Goal: Task Accomplishment & Management: Manage account settings

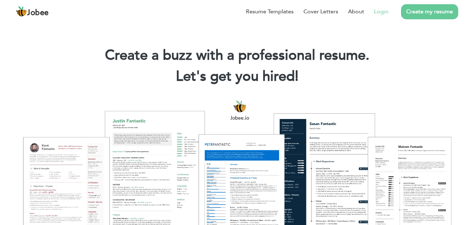
click at [380, 13] on link "Login" at bounding box center [381, 11] width 14 height 8
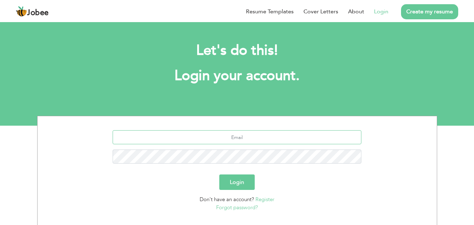
click at [259, 139] on input "text" at bounding box center [237, 137] width 249 height 14
type input "[EMAIL_ADDRESS][DOMAIN_NAME]"
click at [243, 183] on button "Login" at bounding box center [236, 181] width 35 height 15
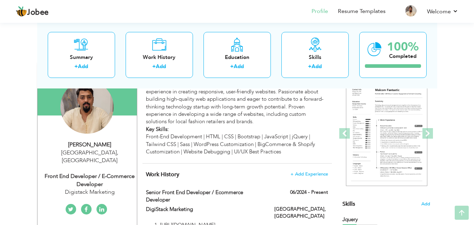
scroll to position [70, 0]
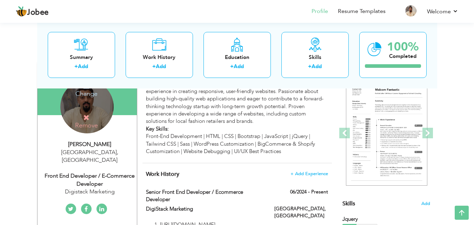
click at [86, 116] on icon at bounding box center [86, 117] width 6 height 6
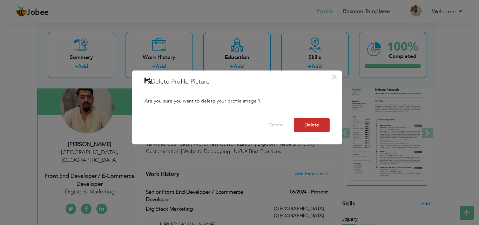
click at [320, 125] on button "Delete" at bounding box center [312, 125] width 36 height 14
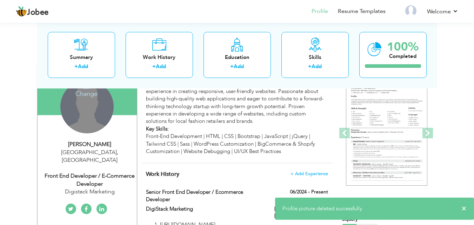
click at [90, 96] on h4 "Change" at bounding box center [86, 89] width 50 height 17
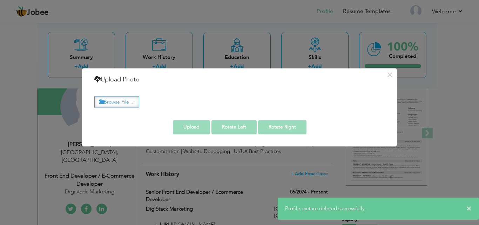
click at [111, 100] on label "Browse File ..." at bounding box center [116, 101] width 45 height 11
click at [0, 0] on input "Browse File ..." at bounding box center [0, 0] width 0 height 0
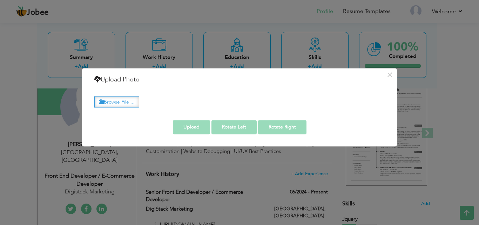
click at [117, 103] on label "Browse File ..." at bounding box center [116, 101] width 45 height 11
click at [0, 0] on input "Browse File ..." at bounding box center [0, 0] width 0 height 0
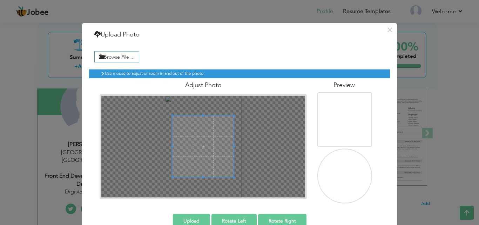
click at [181, 222] on button "Upload" at bounding box center [191, 221] width 37 height 14
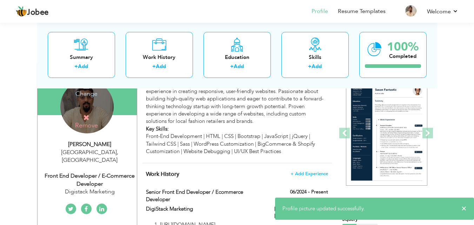
click at [89, 95] on h4 "Change" at bounding box center [86, 89] width 50 height 17
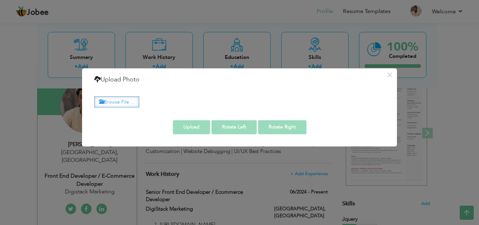
click at [125, 102] on label "Browse File ..." at bounding box center [116, 101] width 45 height 11
click at [0, 0] on input "Browse File ..." at bounding box center [0, 0] width 0 height 0
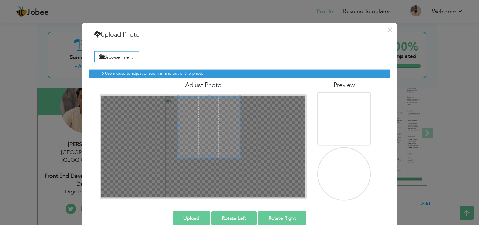
click at [210, 125] on span at bounding box center [208, 126] width 61 height 61
click at [192, 217] on button "Upload" at bounding box center [191, 218] width 37 height 14
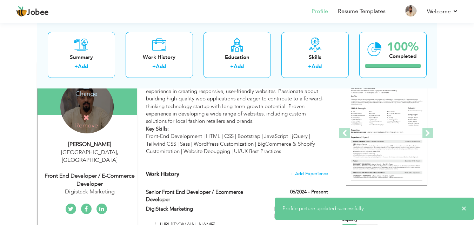
click at [91, 93] on h4 "Change" at bounding box center [86, 89] width 50 height 17
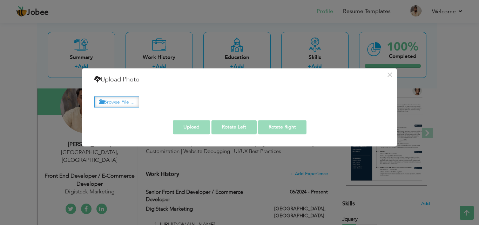
click at [112, 103] on label "Browse File ..." at bounding box center [116, 101] width 45 height 11
click at [0, 0] on input "Browse File ..." at bounding box center [0, 0] width 0 height 0
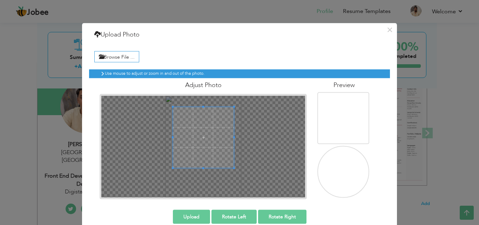
click at [209, 147] on span at bounding box center [203, 137] width 61 height 61
click at [187, 215] on button "Upload" at bounding box center [191, 216] width 37 height 14
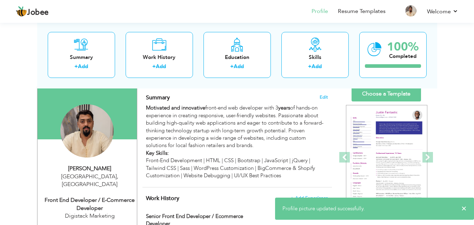
scroll to position [35, 0]
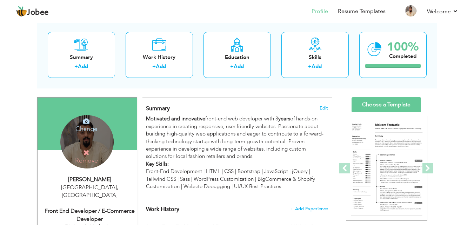
click at [87, 129] on h4 "Change" at bounding box center [86, 124] width 50 height 17
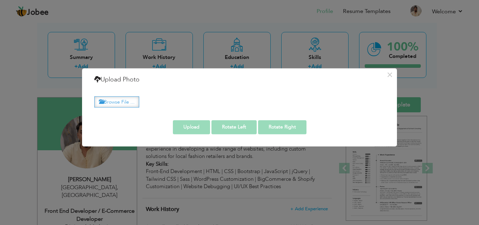
click at [111, 106] on label "Browse File ..." at bounding box center [116, 101] width 45 height 11
click at [0, 0] on input "Browse File ..." at bounding box center [0, 0] width 0 height 0
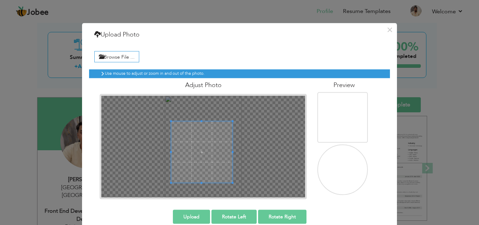
click at [217, 158] on span at bounding box center [201, 151] width 61 height 61
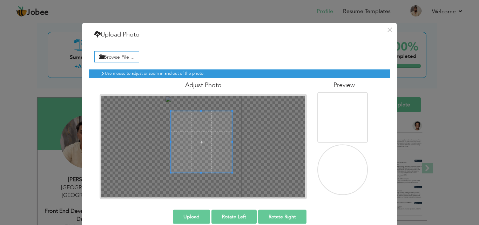
click at [215, 151] on span at bounding box center [201, 141] width 61 height 61
click at [214, 150] on span at bounding box center [204, 144] width 61 height 61
click at [207, 128] on span at bounding box center [203, 145] width 61 height 61
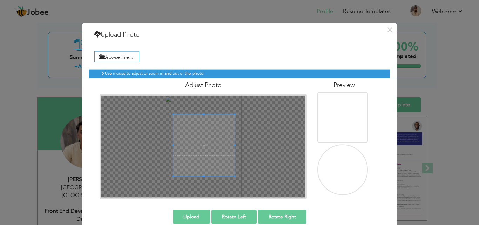
click at [211, 148] on span at bounding box center [203, 145] width 61 height 61
click at [205, 168] on span at bounding box center [203, 146] width 61 height 61
click at [207, 167] on span at bounding box center [204, 147] width 61 height 61
click at [197, 216] on button "Upload" at bounding box center [191, 216] width 37 height 14
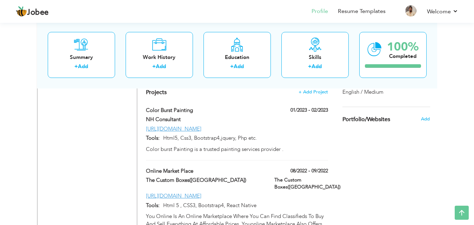
scroll to position [651, 0]
click at [199, 192] on link "https://marketplace.youonline.online/" at bounding box center [173, 195] width 55 height 7
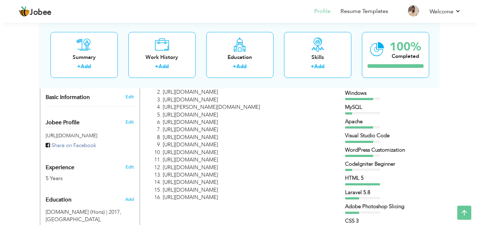
scroll to position [210, 0]
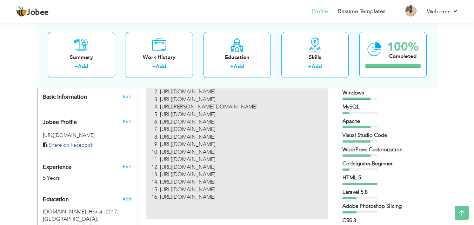
click at [309, 171] on li "https://cricketx.net/" at bounding box center [244, 174] width 168 height 7
type input "Senior Front End Developer / Ecommerce Developer"
type input "DigiStack Marketing"
type input "06/2024"
type input "[GEOGRAPHIC_DATA]"
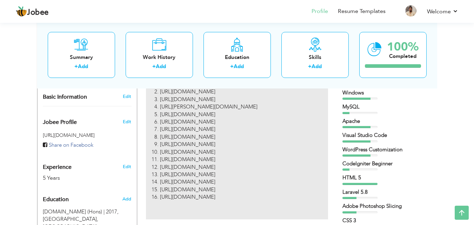
type input "[GEOGRAPHIC_DATA]"
checkbox input "true"
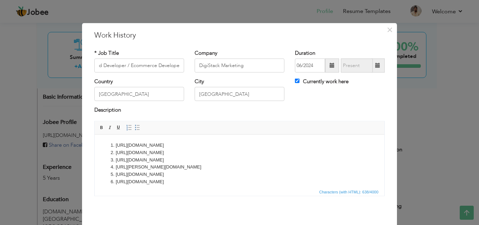
scroll to position [0, 0]
click at [270, 156] on li "[URL][DOMAIN_NAME]" at bounding box center [240, 159] width 248 height 7
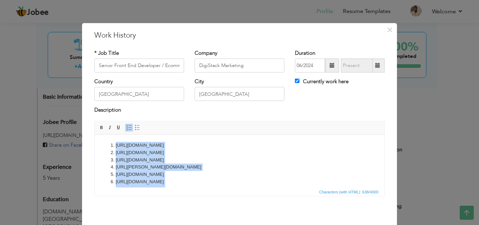
copy ol "https://digistackmarketing.com/ https://cpmcontractors.co.uk/ https://traventur…"
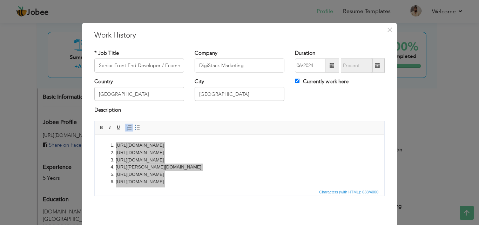
click at [443, 108] on div "× Work History * Job Title Senior Front End Developer / Ecommerce Developer Com…" at bounding box center [239, 112] width 479 height 225
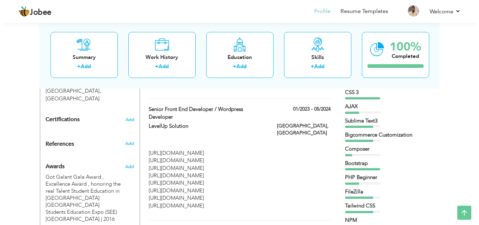
scroll to position [351, 0]
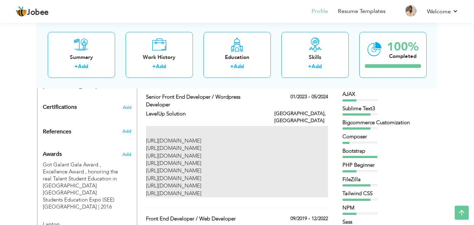
click at [268, 141] on p "https://happycattledairies.com/ https://mopartowing.com/ https://bestvalueautob…" at bounding box center [237, 167] width 182 height 60
type input "Senior Front End Developer / Wordpress Developer"
type input "LevelUp Solution"
type input "01/2023"
type input "05/2024"
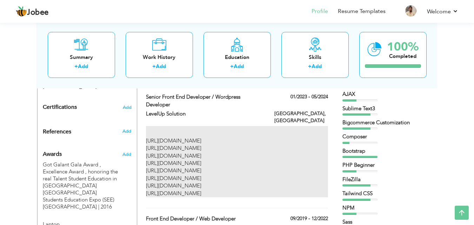
type input "[GEOGRAPHIC_DATA]"
checkbox input "false"
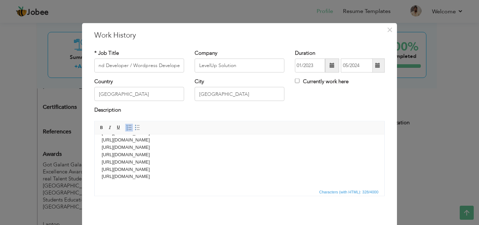
scroll to position [0, 0]
drag, startPoint x: 181, startPoint y: 174, endPoint x: 218, endPoint y: 163, distance: 38.8
click at [218, 163] on p "https://happycattledairies.com/ https://mopartowing.com/ https://bestvalueautob…" at bounding box center [240, 151] width 276 height 58
copy body "https://happycattledairies.com/ https://mopartowing.com/ https://bestvalueautob…"
click at [179, 177] on p "https://happycattledairies.com/ https://mopartowing.com/ https://bestvalueautob…" at bounding box center [240, 151] width 276 height 58
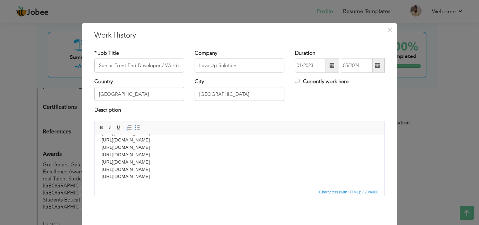
click at [180, 173] on p "https://happycattledairies.com/ https://mopartowing.com/ https://bestvalueautob…" at bounding box center [240, 151] width 276 height 58
drag, startPoint x: 180, startPoint y: 177, endPoint x: 196, endPoint y: 163, distance: 21.6
click at [196, 163] on p "https://happycattledairies.com/ https://mopartowing.com/ https://bestvalueautob…" at bounding box center [240, 151] width 276 height 58
drag, startPoint x: 202, startPoint y: 168, endPoint x: 206, endPoint y: 164, distance: 5.0
click at [206, 164] on p "https://happycattledairies.com/ https://mopartowing.com/ https://bestvalueautob…" at bounding box center [240, 175] width 276 height 44
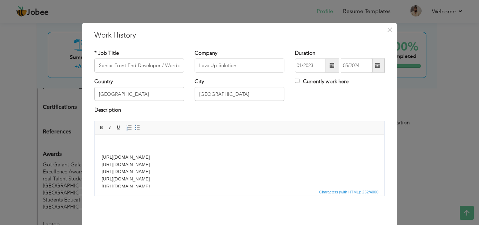
click at [206, 164] on p "https://happycattledairies.com/ https://mopartowing.com/ https://bestvalueautob…" at bounding box center [240, 175] width 276 height 44
drag, startPoint x: 197, startPoint y: 173, endPoint x: 207, endPoint y: 168, distance: 11.3
click at [207, 168] on p "https://happycattledairies.com/ https://mopartowing.com/ https://bestvalueautob…" at bounding box center [240, 158] width 276 height 44
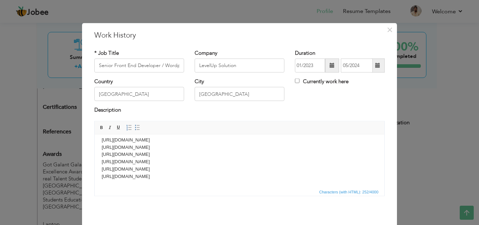
drag, startPoint x: 207, startPoint y: 168, endPoint x: 211, endPoint y: 162, distance: 7.3
click at [211, 162] on p "https://happycattledairies.com/ https://mopartowing.com/ https://bestvalueautob…" at bounding box center [240, 158] width 276 height 44
drag, startPoint x: 201, startPoint y: 169, endPoint x: 205, endPoint y: 163, distance: 8.0
click at [205, 163] on p "https://happycattledairies.com/ https://mopartowing.com/ https://bestvalueautob…" at bounding box center [240, 158] width 276 height 44
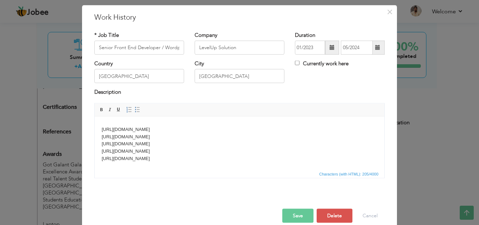
scroll to position [28, 0]
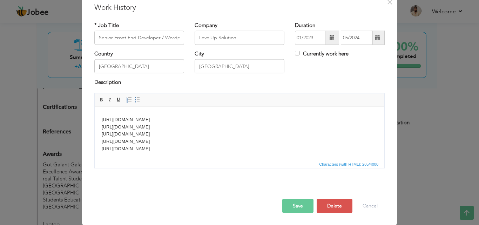
click at [290, 208] on button "Save" at bounding box center [297, 205] width 31 height 14
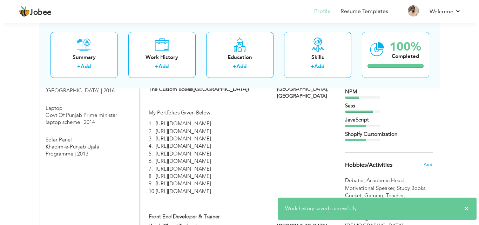
scroll to position [456, 0]
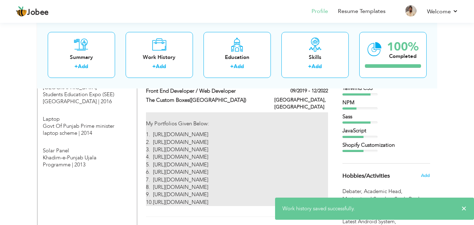
click at [284, 157] on p "1. https://www.thecustomboxes.com/ 2. https://www.thecustomboxes.co.uk/ 3. http…" at bounding box center [237, 168] width 182 height 75
type input "Front End Developer / Web Developer"
type input "The Custom Boxes([GEOGRAPHIC_DATA])"
type input "09/2019"
type input "12/2022"
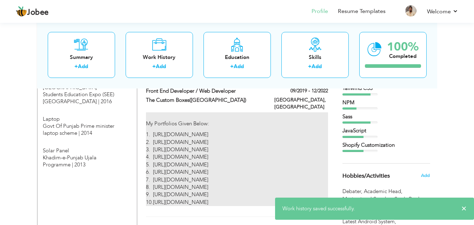
type input "[GEOGRAPHIC_DATA]"
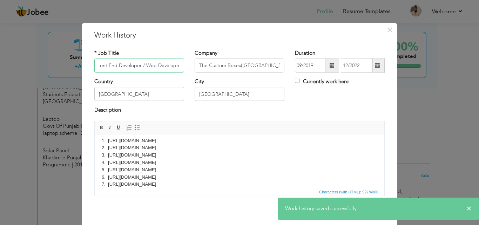
scroll to position [35, 0]
click at [216, 179] on p "1. https://www.thecustomboxes.com/ 2. https://www.thecustomboxes.co.uk/ 3. http…" at bounding box center [240, 162] width 276 height 73
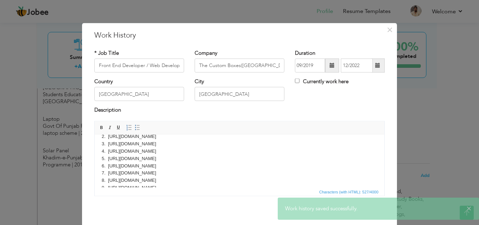
copy body "My Portfolios Given Below: 1. https://www.thecustomboxes.com/ 2. https://www.th…"
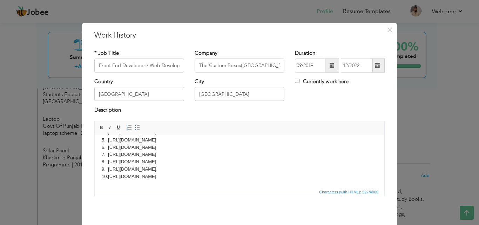
scroll to position [28, 0]
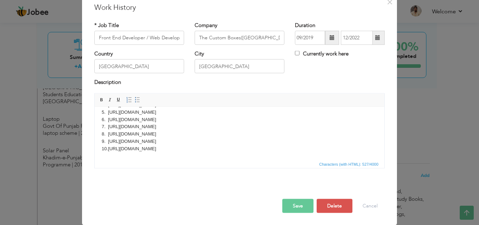
click at [292, 203] on button "Save" at bounding box center [297, 205] width 31 height 14
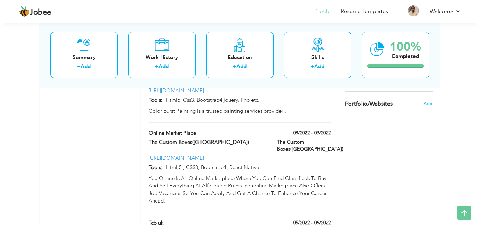
scroll to position [666, 0]
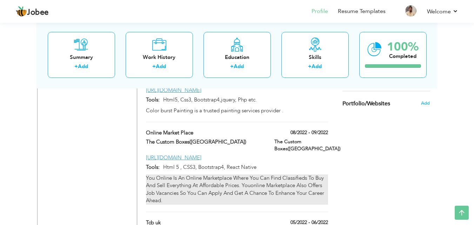
click at [235, 174] on div "You Online Is An Online Marketplace Where You Can Find Classifieds To Buy And S…" at bounding box center [237, 189] width 182 height 30
type input "Online Market Place"
type input "The Custom Boxes([GEOGRAPHIC_DATA])"
type input "08/2022"
type input "09/2022"
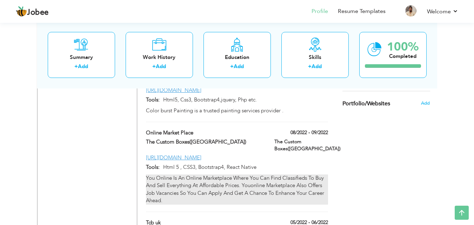
type input "https://marketplace.youonline.online/"
type input "Html 5 , CSS3, Bootstrap4, React Native"
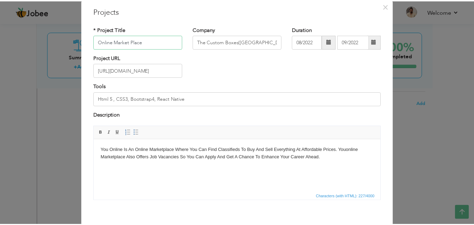
scroll to position [35, 0]
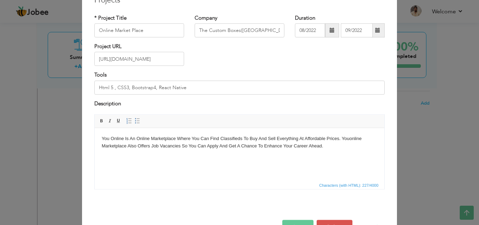
click at [417, 132] on div "× Projects * Project Title Online Market Place Company The Custom Boxes(USA) Du…" at bounding box center [239, 112] width 479 height 225
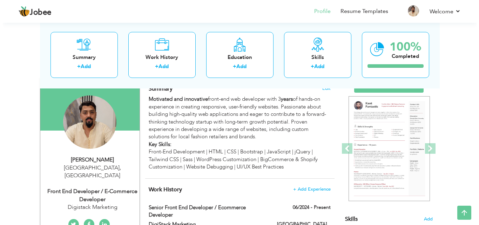
scroll to position [20, 0]
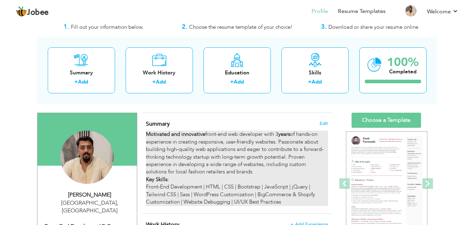
click at [266, 187] on div "Motivated and innovative front-end web developer with 3 years of hands-on exper…" at bounding box center [237, 167] width 182 height 75
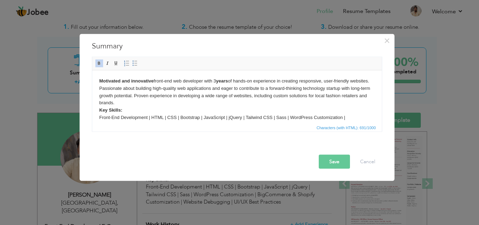
click at [240, 101] on body "Motivated and innovative front-end web developer with 3 years of hands-on exper…" at bounding box center [237, 102] width 276 height 51
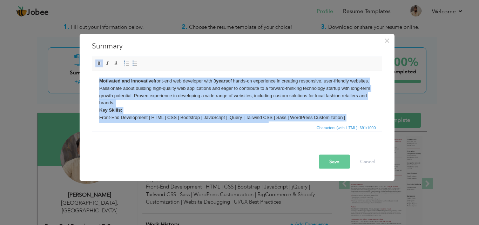
copy body "Motivated and innovative front-end web developer with 3 years of hands-on exper…"
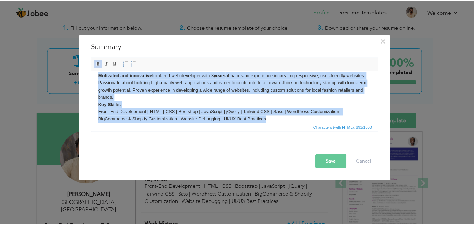
scroll to position [0, 0]
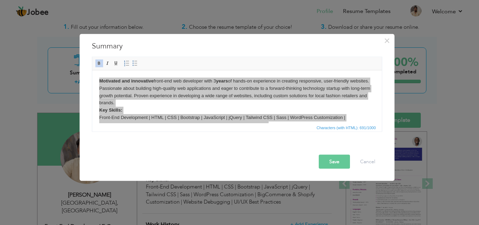
click at [331, 161] on button "Save" at bounding box center [334, 161] width 31 height 14
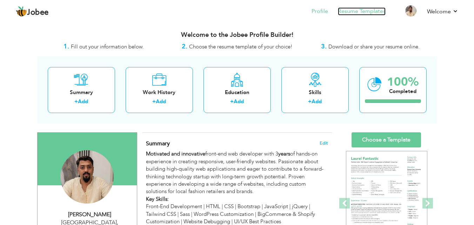
click at [369, 14] on link "Resume Templates" at bounding box center [362, 11] width 48 height 8
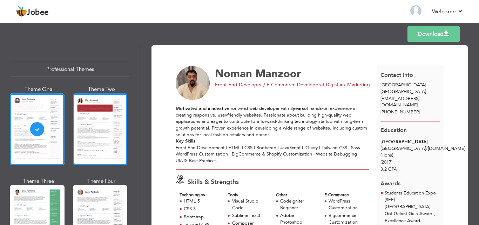
click at [97, 126] on div at bounding box center [100, 129] width 55 height 72
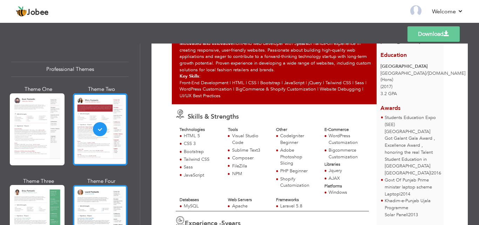
scroll to position [35, 0]
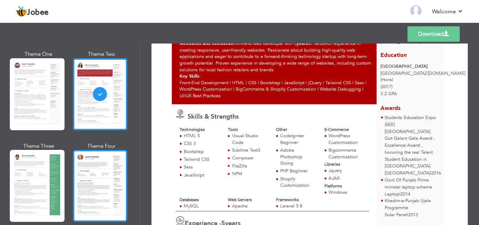
click at [102, 183] on div at bounding box center [100, 186] width 55 height 72
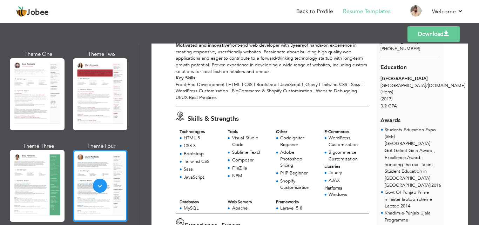
scroll to position [0, 0]
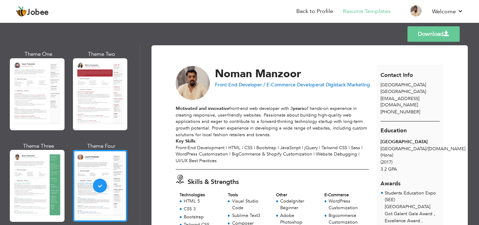
click at [440, 36] on link "Download" at bounding box center [433, 33] width 52 height 15
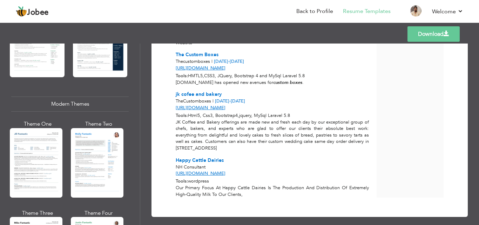
scroll to position [281, 0]
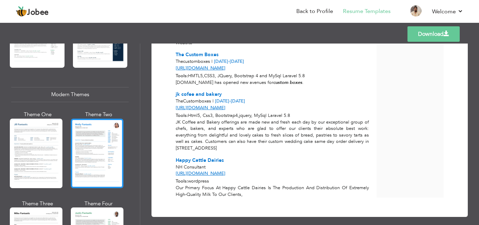
click at [95, 155] on div at bounding box center [97, 153] width 53 height 69
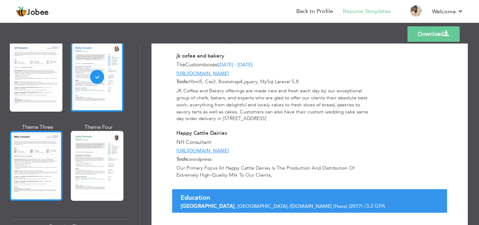
scroll to position [421, 0]
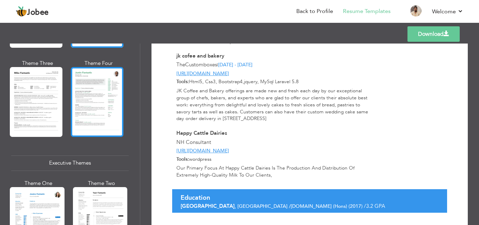
click at [92, 106] on div at bounding box center [97, 101] width 53 height 69
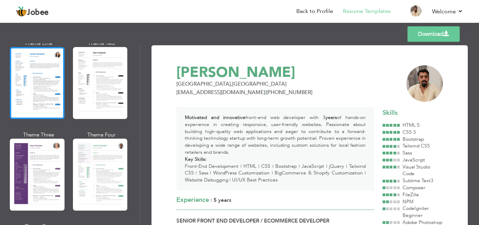
scroll to position [561, 0]
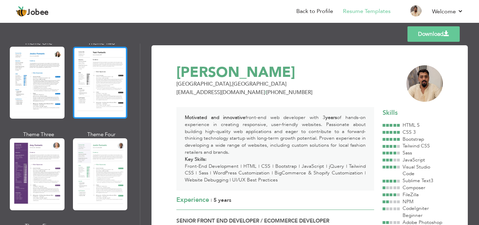
click at [112, 93] on div at bounding box center [100, 83] width 55 height 72
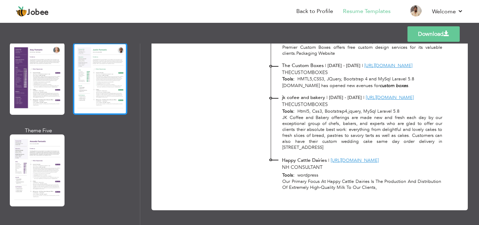
scroll to position [736, 0]
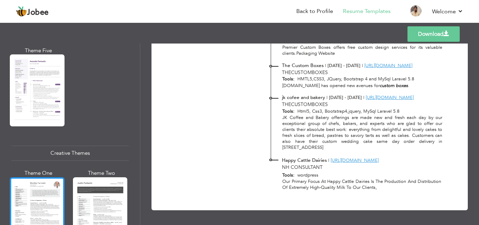
click at [44, 180] on div at bounding box center [37, 213] width 55 height 72
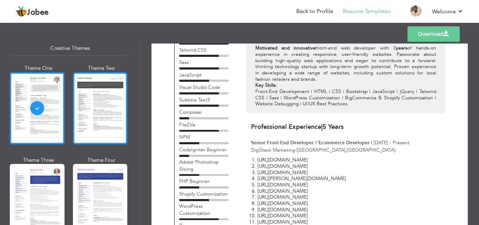
scroll to position [842, 0]
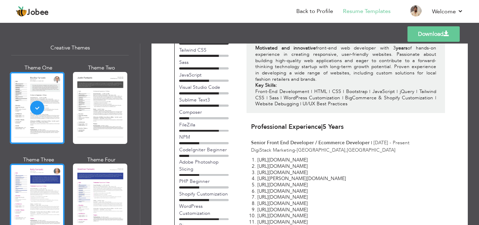
click at [51, 169] on div at bounding box center [37, 199] width 55 height 72
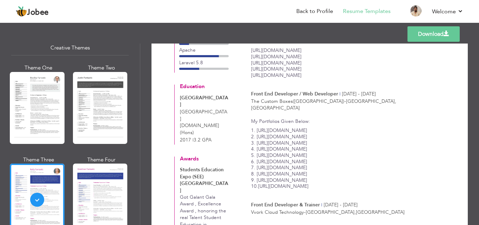
scroll to position [0, 0]
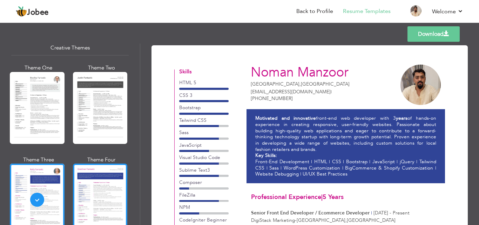
click at [92, 188] on div at bounding box center [100, 199] width 55 height 72
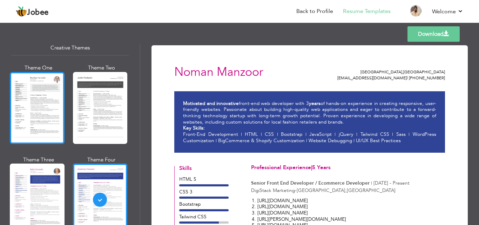
click at [34, 106] on div at bounding box center [37, 108] width 55 height 72
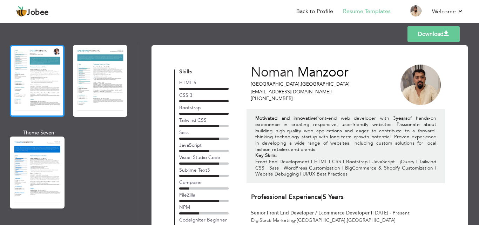
scroll to position [1052, 0]
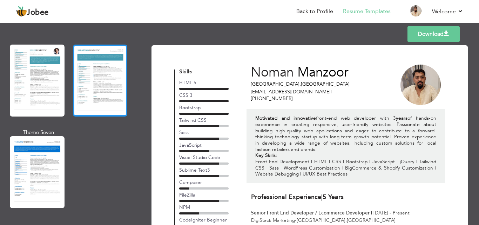
click at [107, 68] on div at bounding box center [100, 81] width 55 height 72
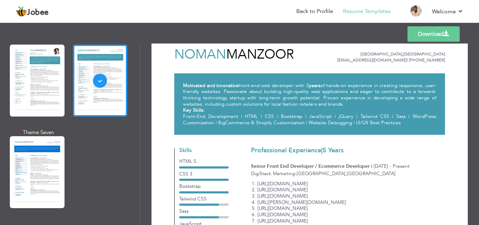
scroll to position [5, 0]
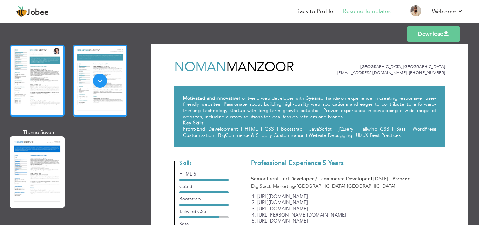
click at [30, 68] on div at bounding box center [37, 81] width 55 height 72
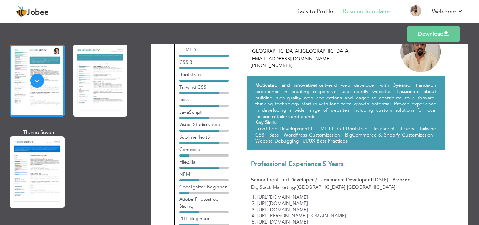
scroll to position [0, 0]
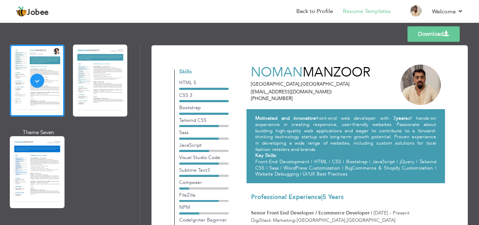
click at [451, 35] on link "Download" at bounding box center [433, 33] width 52 height 15
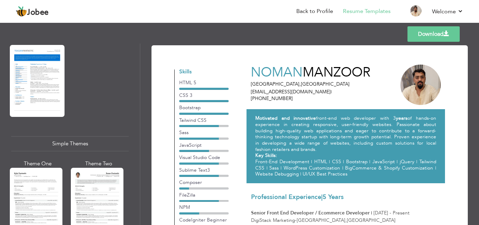
scroll to position [1248, 0]
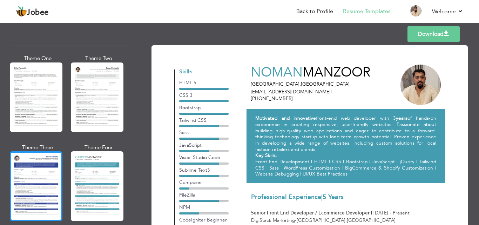
click at [16, 174] on div at bounding box center [36, 185] width 53 height 69
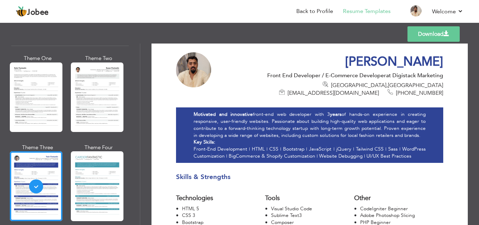
scroll to position [0, 0]
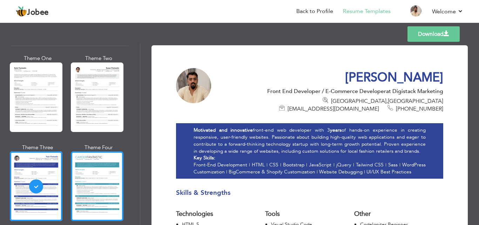
click at [105, 163] on div at bounding box center [97, 185] width 53 height 69
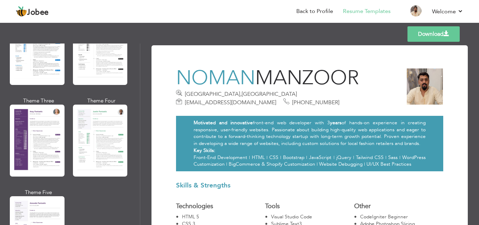
scroll to position [582, 0]
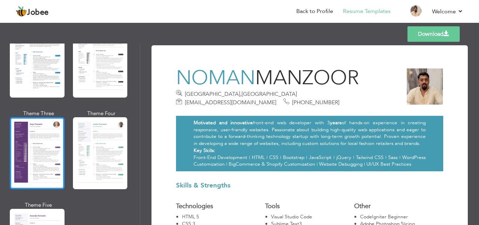
click at [28, 153] on div at bounding box center [37, 153] width 55 height 72
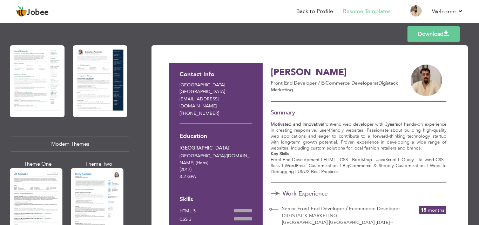
scroll to position [161, 0]
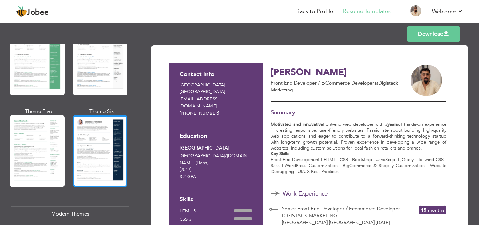
click at [113, 146] on div at bounding box center [100, 151] width 55 height 72
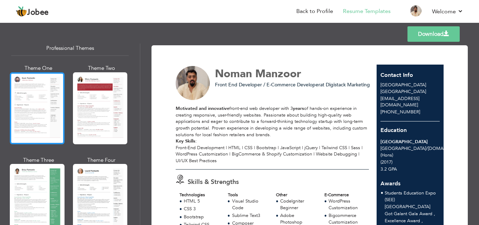
scroll to position [0, 0]
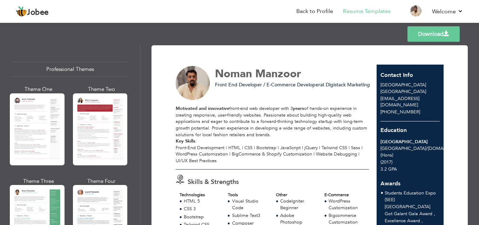
click at [72, 63] on div "Professional Themes" at bounding box center [69, 69] width 117 height 15
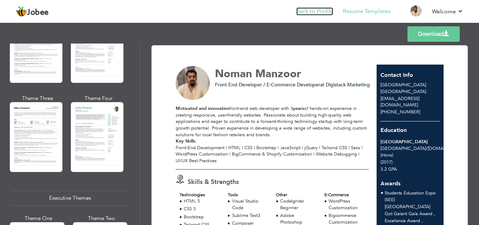
click at [313, 13] on link "Back to Profile" at bounding box center [314, 11] width 37 height 8
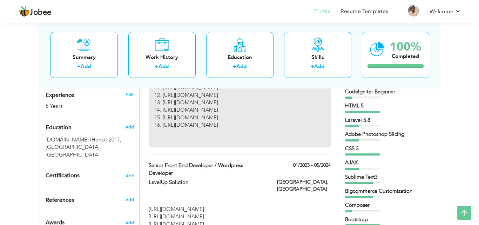
scroll to position [247, 0]
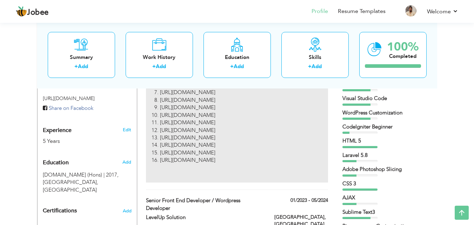
click at [266, 141] on li "[URL][DOMAIN_NAME]" at bounding box center [244, 144] width 168 height 7
type input "Senior Front End Developer / Ecommerce Developer"
type input "DigiStack Marketing"
type input "06/2024"
type input "[GEOGRAPHIC_DATA]"
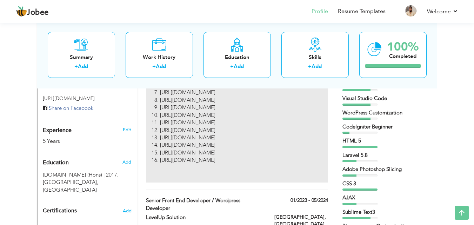
type input "[GEOGRAPHIC_DATA]"
checkbox input "true"
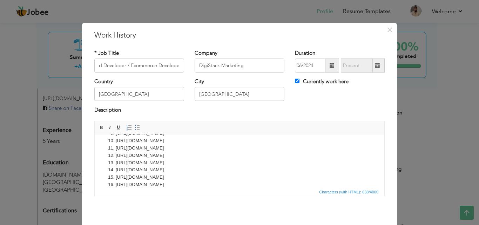
scroll to position [0, 0]
drag, startPoint x: 237, startPoint y: 185, endPoint x: 265, endPoint y: 151, distance: 44.1
click at [265, 151] on ol "https://digistackmarketing.com/ https://cpmcontractors.co.uk/ https://traventur…" at bounding box center [240, 129] width 276 height 117
click at [189, 138] on ol "https://digistackmarketing.com/ https://cpmcontractors.co.uk/ https://traventur…" at bounding box center [240, 143] width 276 height 117
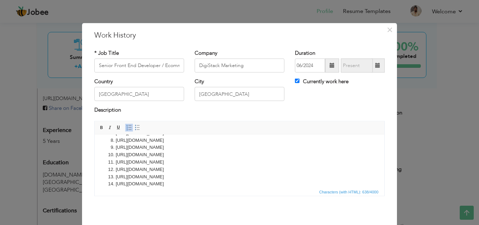
scroll to position [48, 0]
click at [181, 171] on li "https://levelupsol.com/" at bounding box center [240, 170] width 248 height 7
click at [178, 166] on li "[URL][DOMAIN_NAME]" at bounding box center [240, 162] width 248 height 7
click at [178, 161] on li "[URL][DOMAIN_NAME]" at bounding box center [240, 162] width 248 height 7
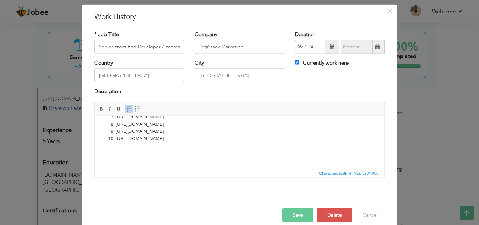
scroll to position [28, 0]
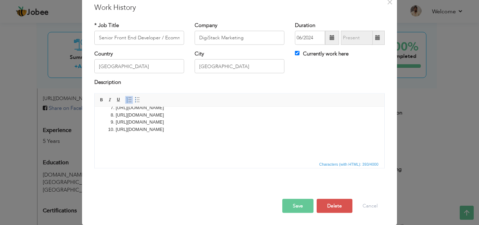
click at [307, 203] on button "Save" at bounding box center [297, 205] width 31 height 14
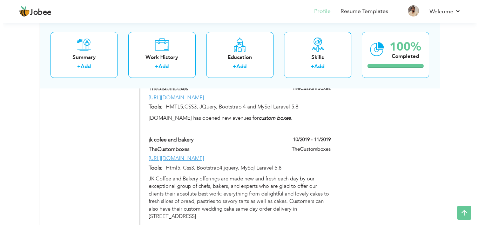
scroll to position [913, 0]
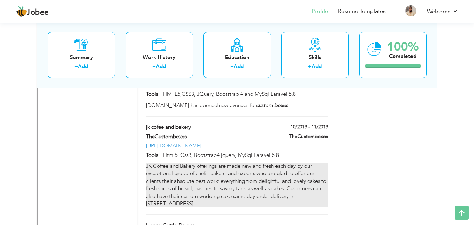
click at [293, 162] on div "JK Coffee and Bakery offerings are made new and fresh each day by our exception…" at bounding box center [237, 184] width 182 height 45
type input "jk cofee and bakery"
type input "TheCustomboxes"
type input "10/2019"
type input "11/2019"
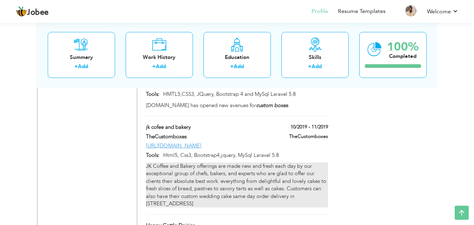
type input "[URL][DOMAIN_NAME]"
type input "Html5, Css3, Bootstrap4,jquery, MySql Laravel 5.8"
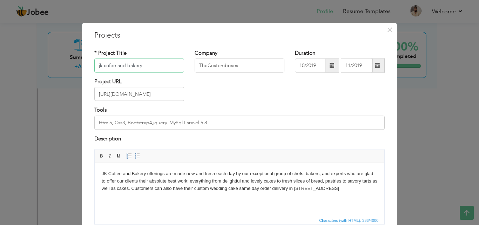
scroll to position [35, 0]
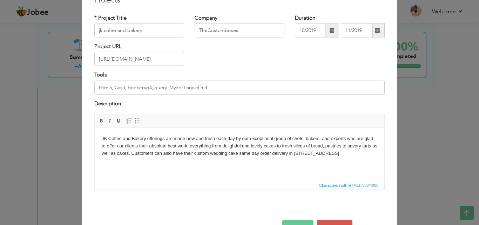
drag, startPoint x: 333, startPoint y: 153, endPoint x: 95, endPoint y: 139, distance: 238.5
click at [95, 139] on html "JK Coffee and Bakery offerings are made new and fresh each day by our exception…" at bounding box center [240, 146] width 290 height 36
copy body "JK Coffee and Bakery offerings are made new and fresh each day by our exception…"
click at [319, 154] on body "JK Coffee and Bakery offerings are made new and fresh each day by our exception…" at bounding box center [240, 146] width 276 height 22
drag, startPoint x: 339, startPoint y: 154, endPoint x: 95, endPoint y: 259, distance: 265.8
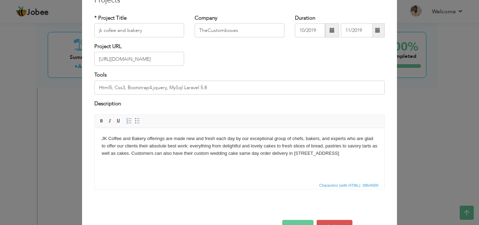
click at [95, 131] on html "JK Coffee and Bakery offerings are made new and fresh each day by our exception…" at bounding box center [240, 146] width 290 height 36
copy body "JK Coffee and Bakery offerings are made new and fresh each day by our exception…"
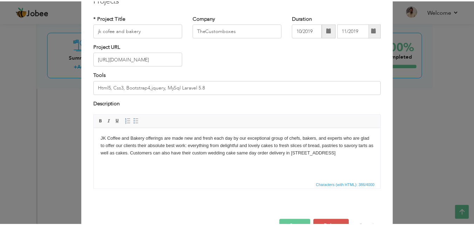
scroll to position [56, 0]
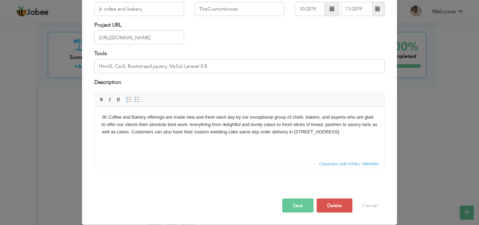
click at [238, 128] on body "JK Coffee and Bakery offerings are made new and fresh each day by our exception…" at bounding box center [240, 124] width 276 height 22
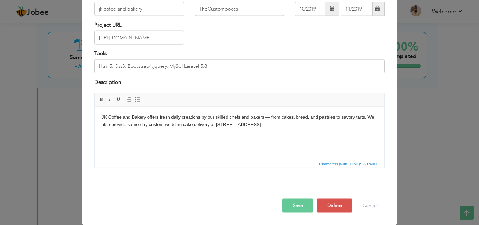
click at [292, 209] on button "Save" at bounding box center [297, 205] width 31 height 14
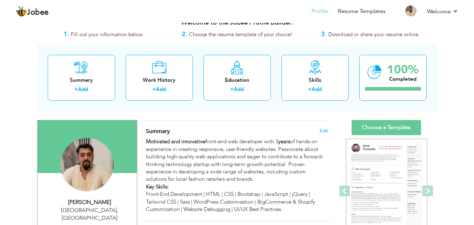
scroll to position [0, 0]
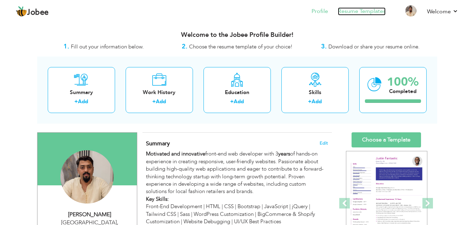
click at [359, 10] on link "Resume Templates" at bounding box center [362, 11] width 48 height 8
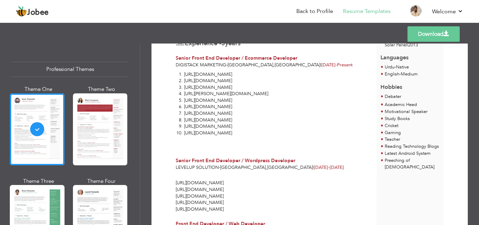
scroll to position [175, 0]
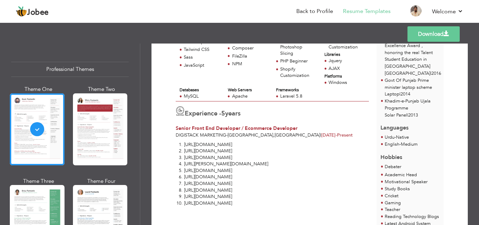
click at [221, 116] on span "Experience -" at bounding box center [203, 113] width 36 height 9
click at [221, 113] on span "Experience -" at bounding box center [203, 113] width 36 height 9
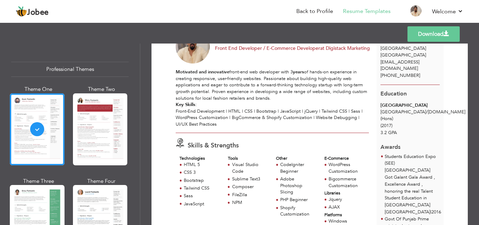
scroll to position [35, 0]
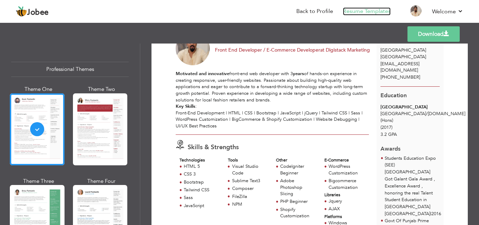
click at [364, 9] on link "Resume Templates" at bounding box center [367, 11] width 48 height 8
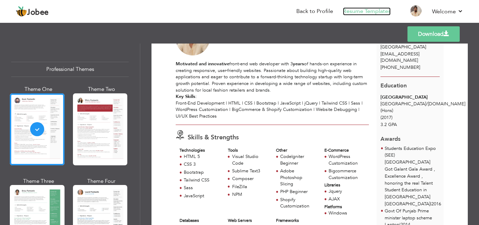
scroll to position [140, 0]
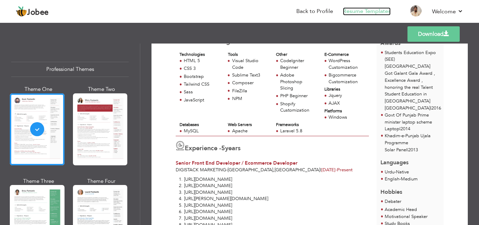
click at [378, 13] on link "Resume Templates" at bounding box center [367, 11] width 48 height 8
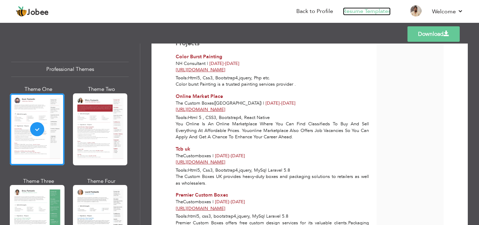
scroll to position [414, 0]
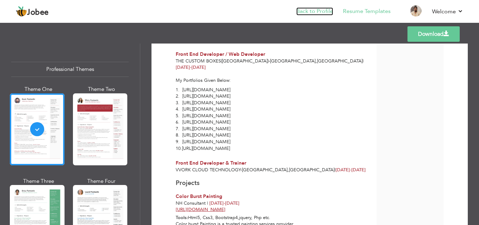
click at [317, 13] on link "Back to Profile" at bounding box center [314, 11] width 37 height 8
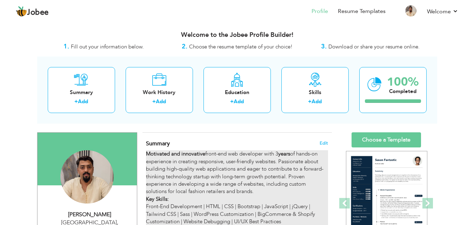
click at [280, 151] on strong "years" at bounding box center [284, 153] width 12 height 7
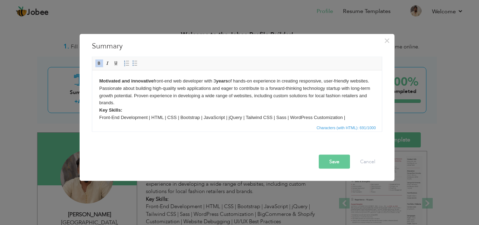
click at [260, 110] on body "Motivated and innovative front-end web developer with 3 years of hands-on exper…" at bounding box center [237, 102] width 276 height 51
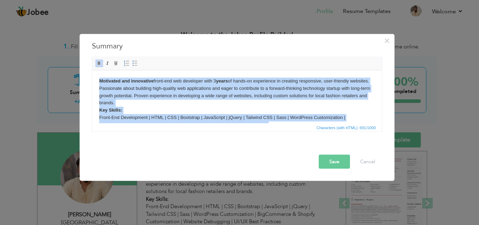
copy body "Motivated and innovative front-end web developer with 3 years of hands-on exper…"
click at [249, 92] on body "Motivated and innovative front-end web developer with 3 years of hands-on exper…" at bounding box center [237, 102] width 276 height 51
click at [252, 106] on body "Motivated and innovative front-end web developer with 3 years of hands-on exper…" at bounding box center [237, 102] width 276 height 51
click at [259, 110] on body "Motivated and innovative front-end web developer with 3 years of hands-on exper…" at bounding box center [237, 102] width 276 height 51
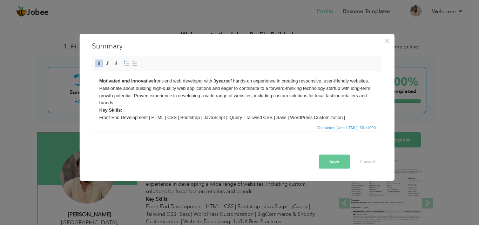
click at [231, 113] on body "Motivated and innovative front-end web developer with 3 years of hands-on exper…" at bounding box center [237, 102] width 276 height 51
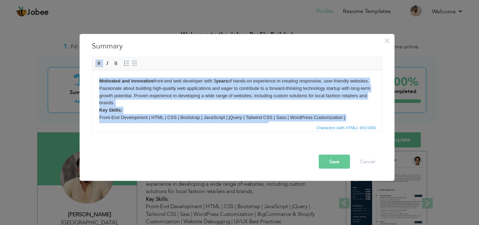
click at [234, 107] on body "Motivated and innovative front-end web developer with 3 years of hands-on exper…" at bounding box center [237, 102] width 276 height 51
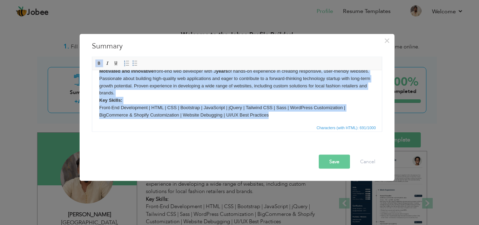
scroll to position [13, 0]
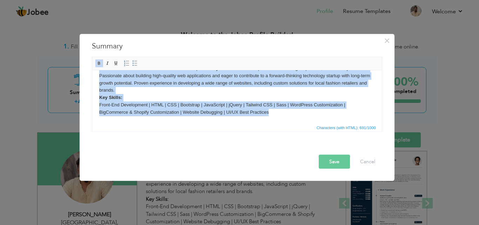
click at [276, 97] on body "Motivated and innovative front-end web developer with 3 years of hands-on exper…" at bounding box center [237, 90] width 276 height 51
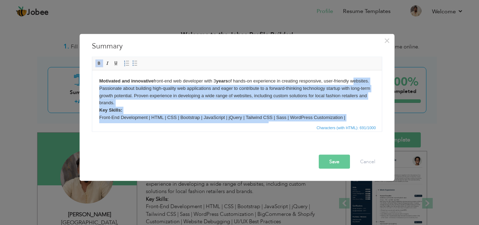
click at [92, 89] on html "Motivated and innovative front-end web developer with 3 years of hands-on exper…" at bounding box center [237, 102] width 290 height 65
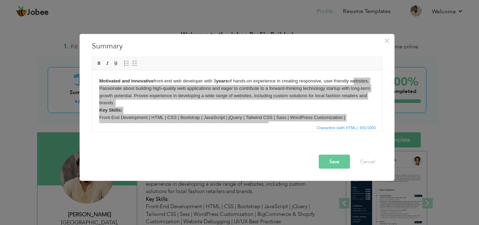
click at [89, 88] on div "Motivated and innovative front-end web developer with 3 years of hands-on exper…" at bounding box center [237, 93] width 301 height 75
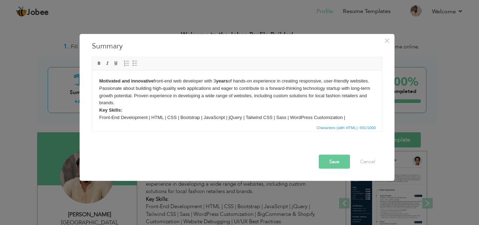
click at [127, 84] on body "Motivated and innovative front-end web developer with 3 years of hands-on exper…" at bounding box center [237, 102] width 276 height 51
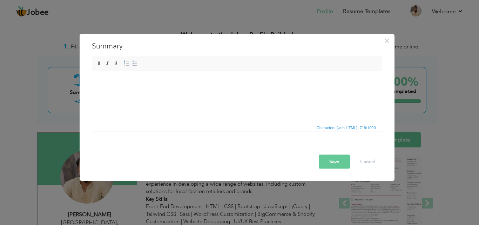
scroll to position [4, 0]
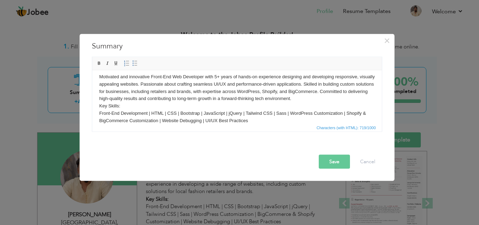
click at [217, 75] on body "Motivated and innovative Front-End Web Developer with 5+ years of hands-on expe…" at bounding box center [237, 98] width 276 height 51
drag, startPoint x: 100, startPoint y: 104, endPoint x: 133, endPoint y: 108, distance: 33.5
click at [133, 108] on body "Motivated and innovative Front-End Web Developer with 3+ years of hands-on expe…" at bounding box center [237, 98] width 276 height 51
click at [100, 63] on span at bounding box center [99, 63] width 6 height 6
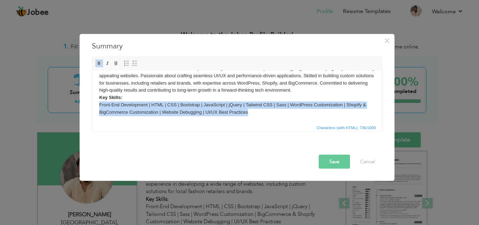
drag, startPoint x: 249, startPoint y: 120, endPoint x: 98, endPoint y: 103, distance: 151.7
click at [98, 103] on html "Motivated and innovative Front-End Web Developer with 3+ years of hands-on expe…" at bounding box center [237, 90] width 290 height 65
click at [97, 64] on span at bounding box center [99, 63] width 6 height 6
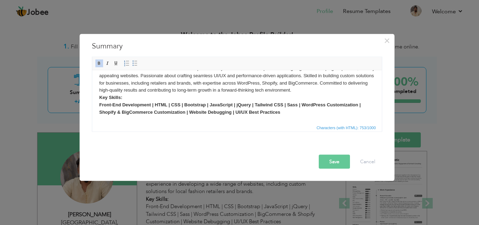
click at [226, 90] on body "Motivated and innovative Front-End Web Developer with 3+ years of hands-on expe…" at bounding box center [237, 90] width 276 height 51
click at [244, 113] on strong "Front-End Development | HTML | CSS | Bootstrap | JavaScript | jQuery | Tailwind…" at bounding box center [230, 108] width 262 height 13
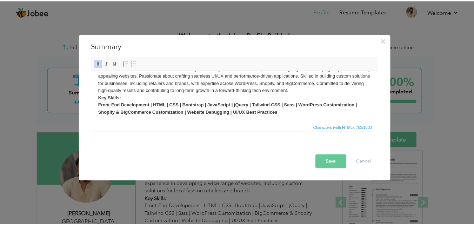
scroll to position [0, 0]
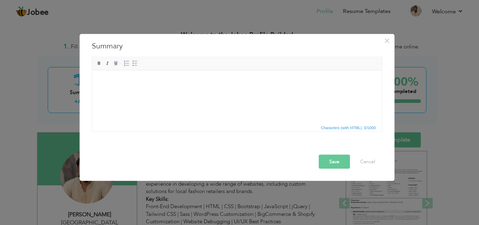
click at [250, 92] on html at bounding box center [237, 80] width 290 height 21
click at [385, 38] on span "×" at bounding box center [387, 40] width 6 height 13
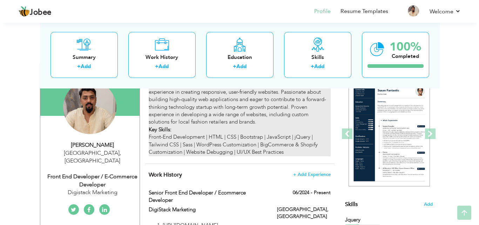
scroll to position [70, 0]
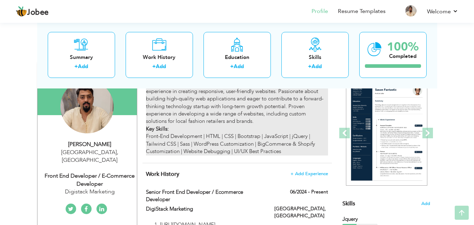
click at [259, 134] on div "Motivated and innovative front-end web developer with 3 years of hands-on exper…" at bounding box center [237, 117] width 182 height 75
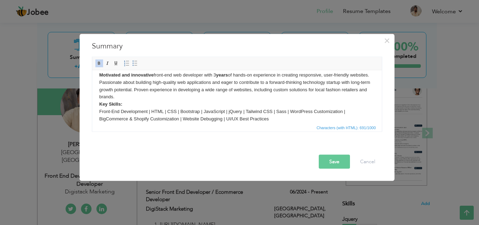
scroll to position [0, 0]
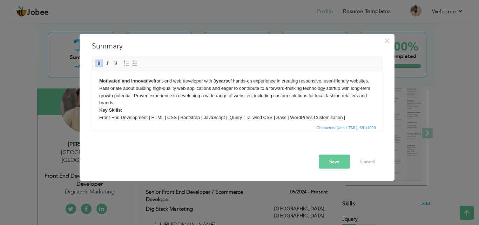
click at [210, 108] on body "Motivated and innovative front-end web developer with 3 years of hands-on exper…" at bounding box center [237, 102] width 276 height 51
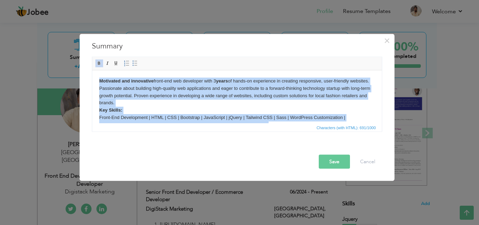
click at [234, 110] on body "Motivated and innovative front-end web developer with 3 years of hands-on exper…" at bounding box center [237, 102] width 276 height 51
drag, startPoint x: 275, startPoint y: 112, endPoint x: 78, endPoint y: 59, distance: 204.3
click at [92, 70] on html "Motivated and innovative front-end web developer with 3 years of hands-on exper…" at bounding box center [237, 102] width 290 height 65
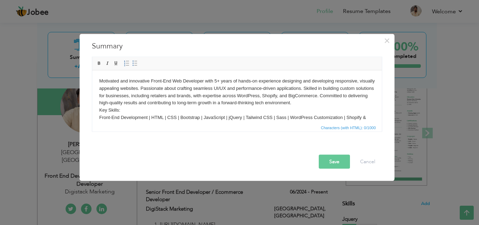
scroll to position [4, 0]
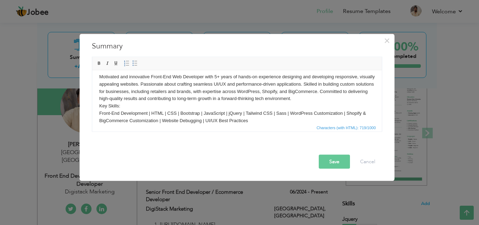
click at [215, 76] on body "Motivated and innovative Front-End Web Developer with 5+ years of hands-on expe…" at bounding box center [237, 98] width 276 height 51
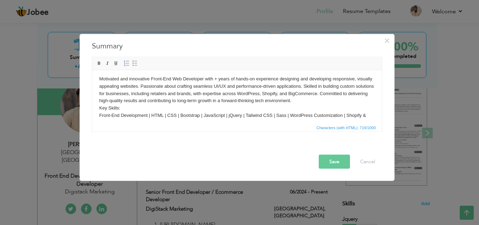
click at [215, 76] on body "Motivated and innovative Front-End Web Developer with + years of hands-on exper…" at bounding box center [237, 100] width 276 height 51
click at [214, 79] on body "Motivated and innovative Front-End Web Developer with + years of hands-on exper…" at bounding box center [237, 100] width 276 height 51
drag, startPoint x: 204, startPoint y: 79, endPoint x: 94, endPoint y: 81, distance: 109.8
click at [94, 81] on html "Motivated and innovative Front-End Web Developer with 3+ years of hands-on expe…" at bounding box center [237, 100] width 290 height 65
click at [96, 62] on span at bounding box center [99, 63] width 6 height 6
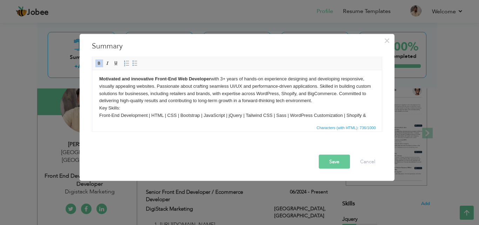
click at [144, 96] on body "Motivated and innovative Front-End Web Developer with 3+ years of hands-on expe…" at bounding box center [237, 100] width 276 height 51
drag, startPoint x: 98, startPoint y: 106, endPoint x: 122, endPoint y: 111, distance: 25.0
click at [122, 111] on html "Motivated and innovative Front-End Web Developer with 3+ years of hands-on expe…" at bounding box center [237, 100] width 290 height 65
click at [101, 62] on span at bounding box center [99, 63] width 6 height 6
click at [343, 102] on body "Motivated and innovative Front-End Web Developer with 3+ years of hands-on expe…" at bounding box center [237, 100] width 276 height 51
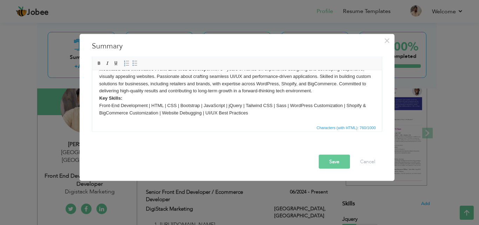
scroll to position [13, 0]
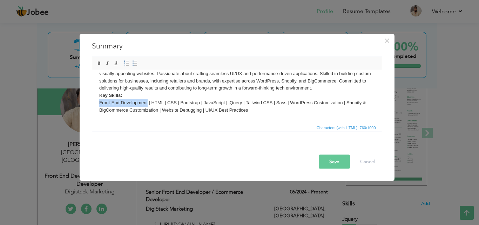
drag, startPoint x: 147, startPoint y: 103, endPoint x: 96, endPoint y: 78, distance: 56.9
click at [97, 102] on html "Motivated and innovative Front-End Web Developer with 3+ years of hands-on expe…" at bounding box center [237, 87] width 290 height 65
click at [97, 62] on span at bounding box center [99, 63] width 6 height 6
drag, startPoint x: 213, startPoint y: 127, endPoint x: 215, endPoint y: 122, distance: 5.5
click at [213, 127] on span "Characters (with HTML): 777/1000" at bounding box center [237, 127] width 290 height 8
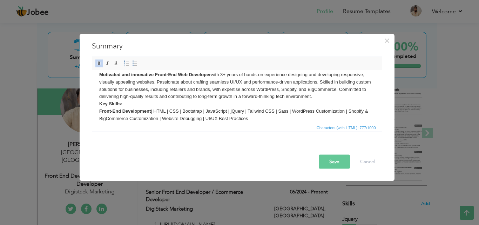
scroll to position [0, 0]
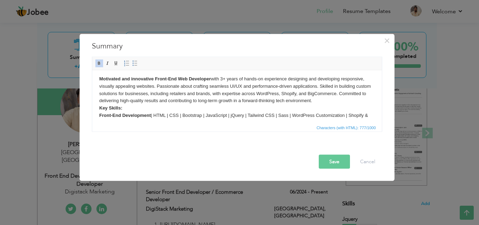
click at [225, 102] on p "Motivated and innovative Front-End Web Developer with 3+ years of hands-on expe…" at bounding box center [237, 100] width 276 height 51
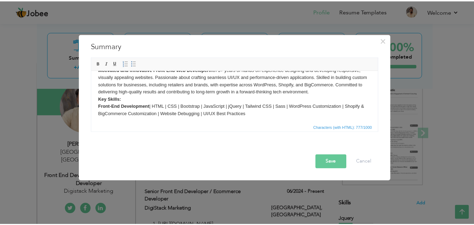
scroll to position [13, 0]
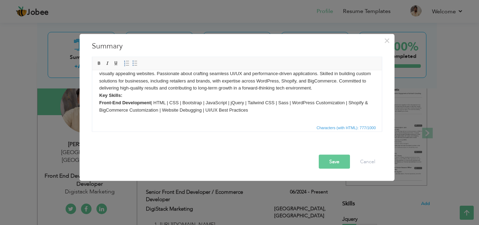
click at [336, 163] on button "Save" at bounding box center [334, 161] width 31 height 14
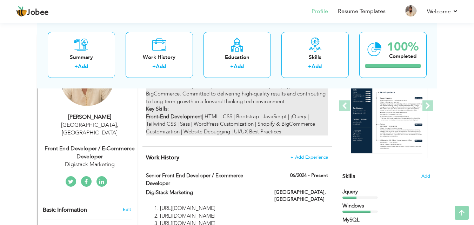
scroll to position [105, 0]
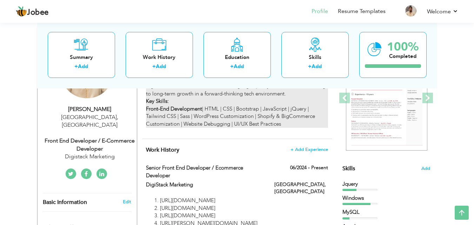
click at [228, 99] on p "Motivated and innovative Front-End Web Developer with 3+ years of hands-on expe…" at bounding box center [237, 86] width 182 height 83
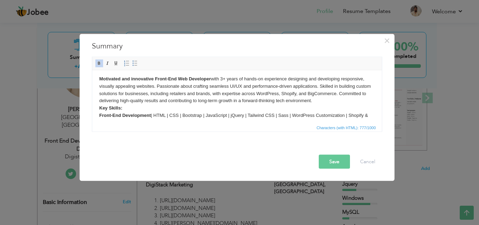
click at [244, 112] on p "Motivated and innovative Front-End Web Developer with 3+ years of hands-on expe…" at bounding box center [237, 100] width 276 height 51
paste body
click at [250, 102] on p "Motivated and innovative Front-End Web Developer with 3+ years of hands-on expe…" at bounding box center [237, 100] width 276 height 51
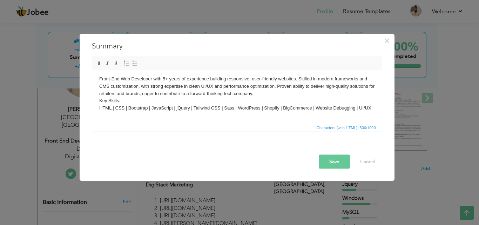
click at [166, 79] on p "Front-End Web Developer with 5+ years of experience building responsive, user-f…" at bounding box center [237, 93] width 276 height 36
click at [165, 77] on p "Front-End Web Developer with 5+ years of experience building responsive, user-f…" at bounding box center [237, 93] width 276 height 36
click at [163, 79] on p "Front-End Web Developer with + years of experience building responsive, user-fr…" at bounding box center [237, 93] width 276 height 36
click at [163, 80] on p "Front-End Web Developer with + years of experience building responsive, user-fr…" at bounding box center [237, 93] width 276 height 36
drag, startPoint x: 153, startPoint y: 79, endPoint x: 182, endPoint y: 145, distance: 72.2
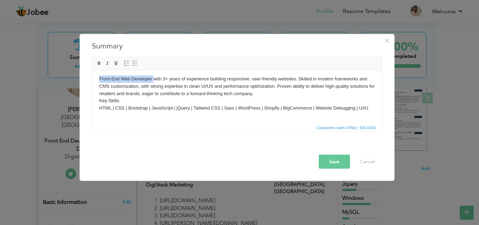
click at [92, 80] on html "Front-End Web Developer with 3+ years of experience building responsive, user-f…" at bounding box center [237, 93] width 290 height 50
click at [96, 66] on link "Bold" at bounding box center [99, 63] width 8 height 8
click at [161, 108] on p "Front-End Web Developer with 3+ years of experience building responsive, user-f…" at bounding box center [237, 93] width 276 height 36
drag, startPoint x: 98, startPoint y: 99, endPoint x: 126, endPoint y: 100, distance: 28.1
click at [126, 100] on html "Front-End Web Developer with 3+ years of experience building responsive, user-f…" at bounding box center [237, 93] width 290 height 50
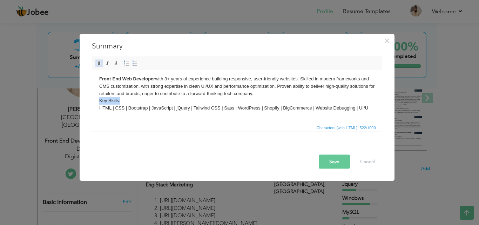
click at [99, 65] on span at bounding box center [99, 63] width 6 height 6
click at [166, 108] on p "Front-End Web Developer with 3+ years of experience building responsive, user-f…" at bounding box center [237, 93] width 276 height 36
drag, startPoint x: 184, startPoint y: 77, endPoint x: 165, endPoint y: 77, distance: 18.6
click at [165, 77] on p "Front-End Web Developer with 3+ years of experience building responsive, user-f…" at bounding box center [237, 93] width 276 height 36
click at [96, 63] on span at bounding box center [99, 63] width 6 height 6
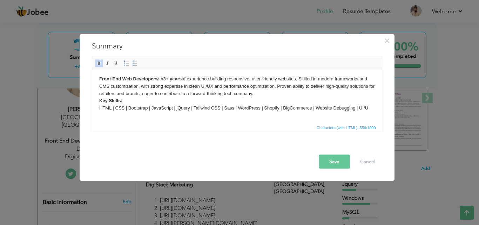
click at [178, 100] on p "Front-End Web Developer with 3+ years of experience building responsive, user-f…" at bounding box center [237, 93] width 276 height 36
click at [336, 159] on button "Save" at bounding box center [334, 161] width 31 height 14
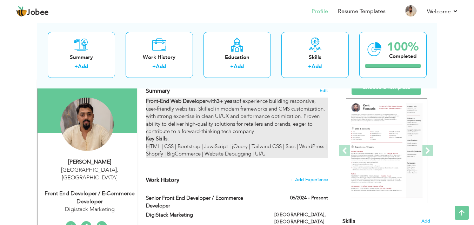
scroll to position [35, 0]
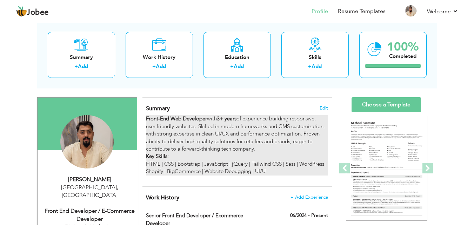
click at [237, 130] on p "Front-End Web Developer with 3+ years of experience building responsive, user-f…" at bounding box center [237, 145] width 182 height 60
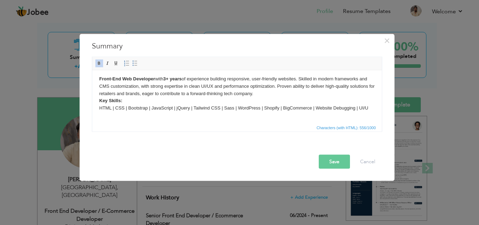
click at [99, 78] on strong "Front-End Web Developer" at bounding box center [127, 78] width 56 height 5
paste body
drag, startPoint x: 149, startPoint y: 78, endPoint x: 95, endPoint y: 77, distance: 53.7
click at [95, 77] on html "Motivated and innovative ​​​​​​​ Front-End Web Developer with 3+ years of exper…" at bounding box center [237, 93] width 290 height 50
click at [99, 62] on span at bounding box center [99, 63] width 6 height 6
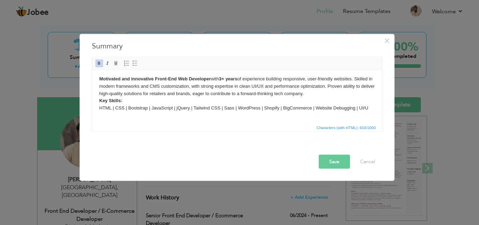
click at [326, 157] on button "Save" at bounding box center [334, 161] width 31 height 14
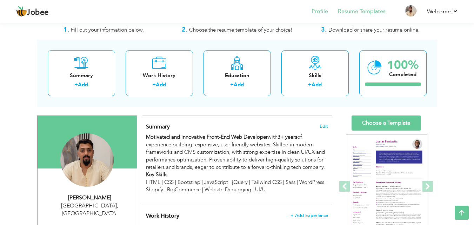
scroll to position [0, 0]
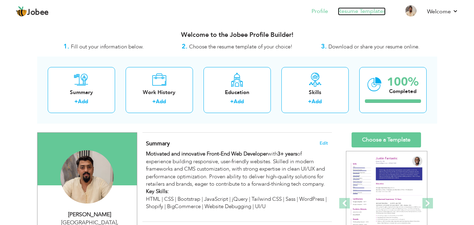
click at [349, 14] on link "Resume Templates" at bounding box center [362, 11] width 48 height 8
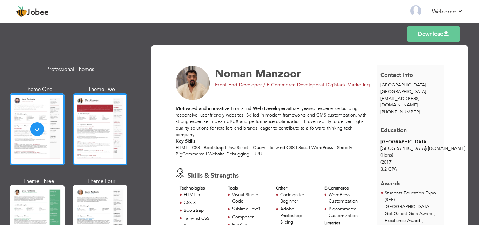
click at [89, 133] on div at bounding box center [100, 129] width 55 height 72
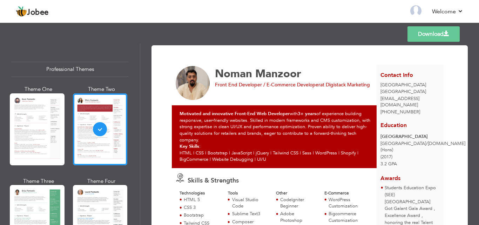
click at [29, 206] on div at bounding box center [37, 221] width 55 height 72
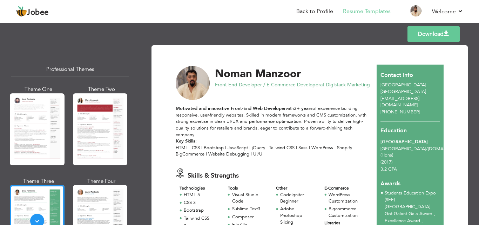
click at [433, 38] on link "Download" at bounding box center [433, 33] width 52 height 15
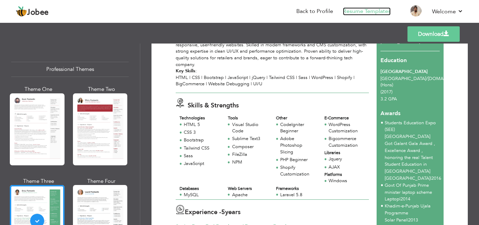
click at [379, 12] on link "Resume Templates" at bounding box center [367, 11] width 48 height 8
click at [320, 8] on link "Back to Profile" at bounding box center [314, 11] width 37 height 8
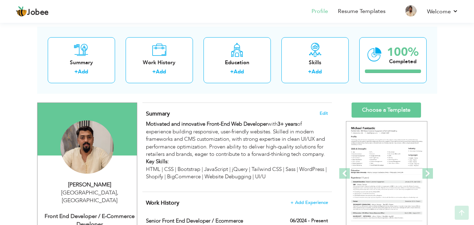
scroll to position [70, 0]
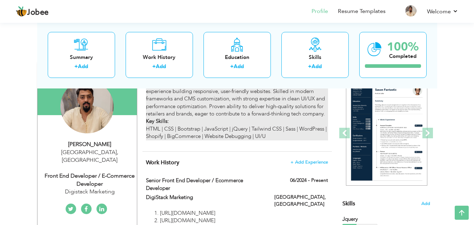
click at [273, 115] on p "Motivated and innovative Front-End Web Developer with 3+ years of experience bu…" at bounding box center [237, 110] width 182 height 60
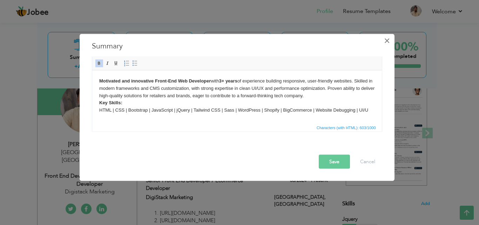
click at [387, 40] on span "×" at bounding box center [387, 40] width 6 height 13
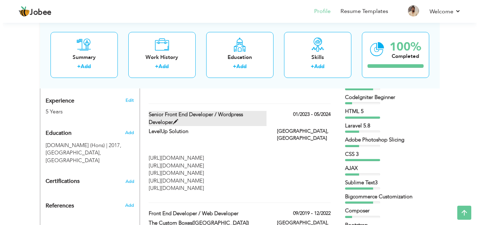
scroll to position [281, 0]
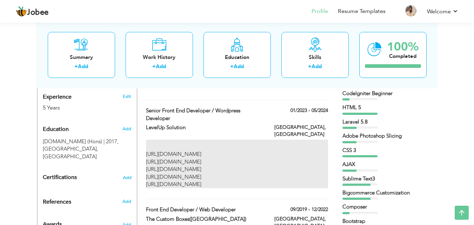
click at [239, 151] on p "[URL][DOMAIN_NAME] [URL][DOMAIN_NAME] [URL][DOMAIN_NAME] [URL][DOMAIN_NAME] [UR…" at bounding box center [237, 169] width 182 height 38
type input "Senior Front End Developer / Wordpress Developer"
type input "LevelUp Solution"
type input "01/2023"
type input "05/2024"
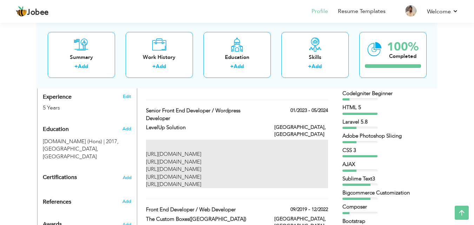
type input "[GEOGRAPHIC_DATA]"
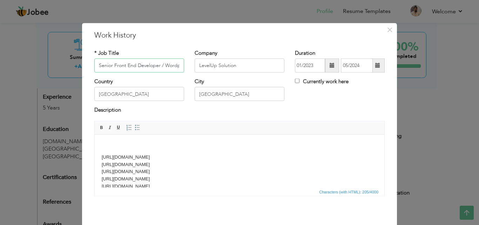
scroll to position [0, 32]
click at [100, 154] on html "https://happycattledairies.com/ https://mopartowing.com/ https://bestvalueautob…" at bounding box center [240, 165] width 290 height 62
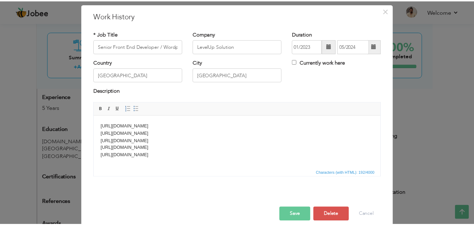
scroll to position [28, 0]
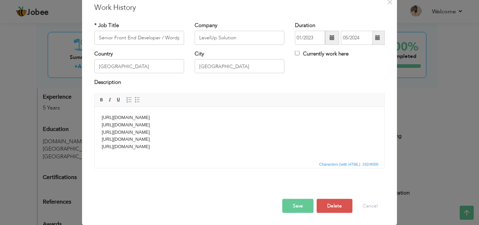
click at [108, 162] on span "Characters (with HTML): 192/4000" at bounding box center [240, 163] width 290 height 8
click at [113, 156] on html "https://happycattledairies.com/ https://mopartowing.com/ https://bestvalueautob…" at bounding box center [240, 132] width 290 height 50
click at [202, 147] on p "https://happycattledairies.com/ https://mopartowing.com/ https://bestvalueautob…" at bounding box center [240, 132] width 276 height 36
click at [293, 204] on button "Save" at bounding box center [297, 205] width 31 height 14
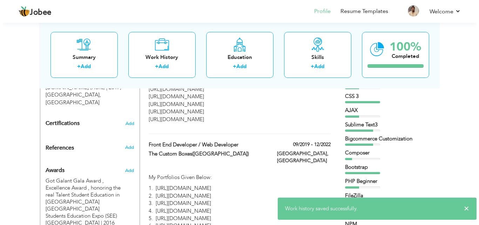
scroll to position [351, 0]
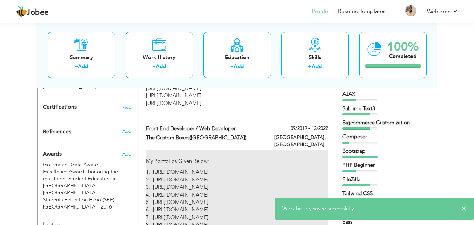
click at [243, 168] on p "1. https://www.thecustomboxes.com/ 2. https://www.thecustomboxes.co.uk/ 3. http…" at bounding box center [237, 205] width 182 height 75
type input "Front End Developer / Web Developer"
type input "The Custom Boxes([GEOGRAPHIC_DATA])"
type input "09/2019"
type input "12/2022"
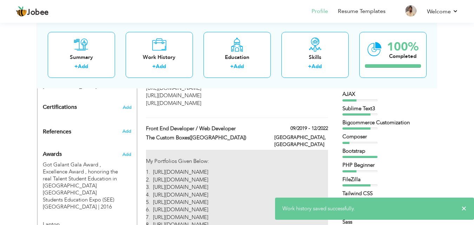
type input "[GEOGRAPHIC_DATA]"
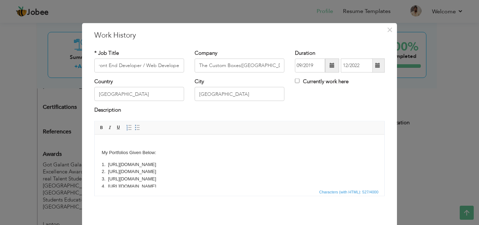
scroll to position [0, 0]
drag, startPoint x: 102, startPoint y: 165, endPoint x: 103, endPoint y: 161, distance: 4.3
click at [103, 161] on p "1. https://www.thecustomboxes.com/ 2. https://www.thecustomboxes.co.uk/ 3. http…" at bounding box center [240, 197] width 276 height 73
click at [130, 157] on body "My Portfolios Given Below: 1. https://www.thecustomboxes.com/ 2. https://www.th…" at bounding box center [240, 187] width 276 height 92
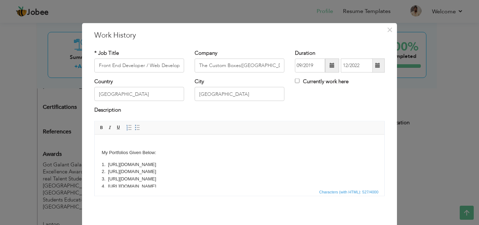
click at [169, 149] on p "My Portfolios Given Below:" at bounding box center [240, 148] width 276 height 15
click at [102, 166] on p "1. https://www.thecustomboxes.com/ 2. https://www.thecustomboxes.co.uk/ 3. http…" at bounding box center [240, 197] width 276 height 73
click at [103, 150] on p "My Portfolios Given Below:" at bounding box center [240, 148] width 276 height 15
click at [102, 152] on p "My Portfolios Given Below:" at bounding box center [240, 148] width 276 height 15
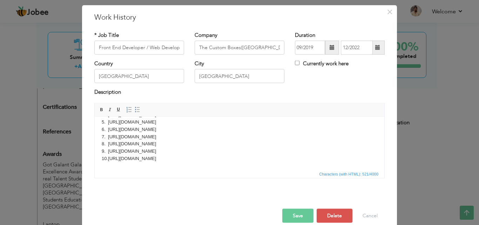
scroll to position [28, 0]
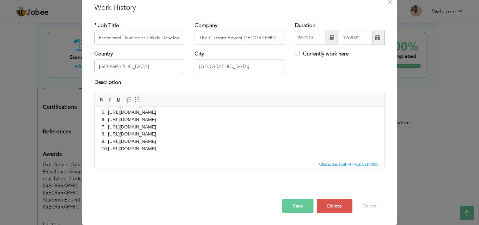
click at [300, 208] on button "Save" at bounding box center [297, 205] width 31 height 14
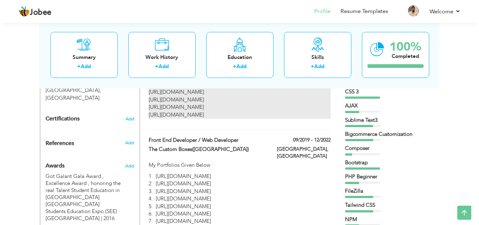
scroll to position [351, 0]
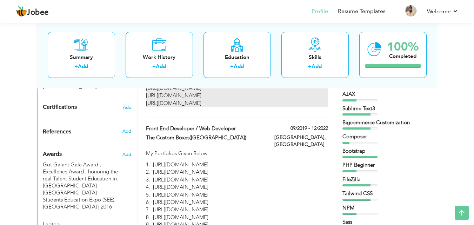
click at [301, 150] on p "My Portfolios Given Below:" at bounding box center [237, 153] width 182 height 7
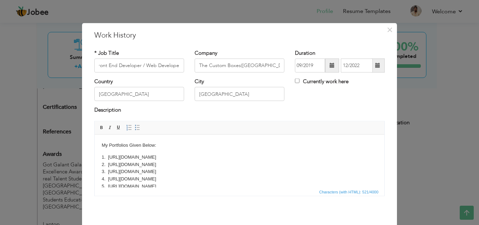
scroll to position [0, 0]
drag, startPoint x: 101, startPoint y: 154, endPoint x: 101, endPoint y: 145, distance: 9.1
click at [101, 145] on html "My Portfolios Given Below: 1. https://www.thecustomboxes.com/ 2. https://www.th…" at bounding box center [240, 183] width 290 height 99
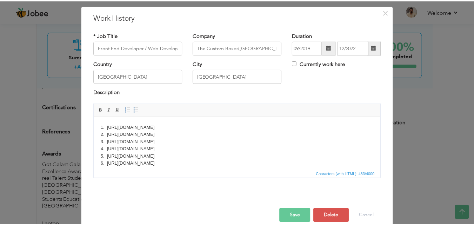
scroll to position [28, 0]
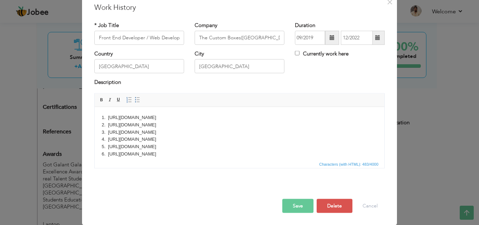
click at [292, 209] on button "Save" at bounding box center [297, 205] width 31 height 14
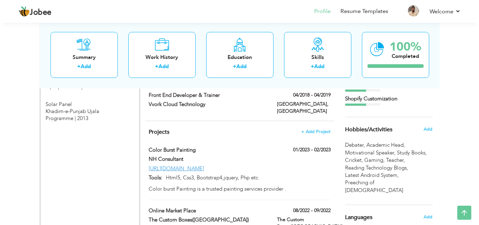
scroll to position [491, 0]
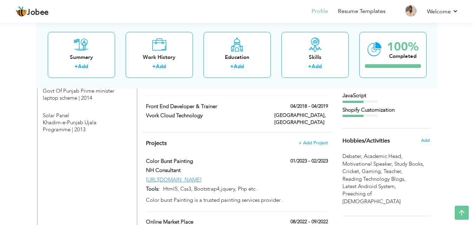
click at [273, 157] on div "01/2023 - 02/2023" at bounding box center [301, 161] width 64 height 9
type input "Color Burst Painting"
type input "NH Consultant"
type input "01/2023"
type input "02/2023"
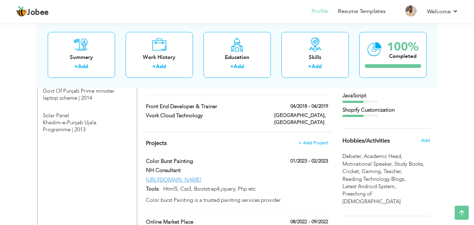
type input "[URL][DOMAIN_NAME]"
type input "Html5, Css3, Bootstrap4,jquery, Php etc."
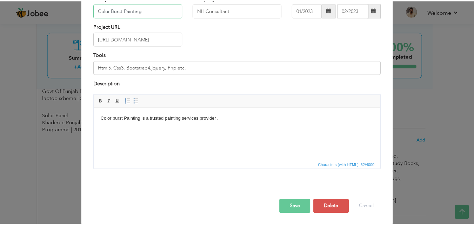
scroll to position [56, 0]
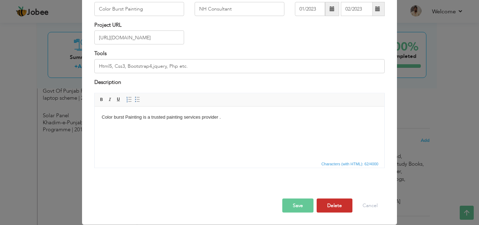
click at [336, 204] on button "Delete" at bounding box center [335, 205] width 36 height 14
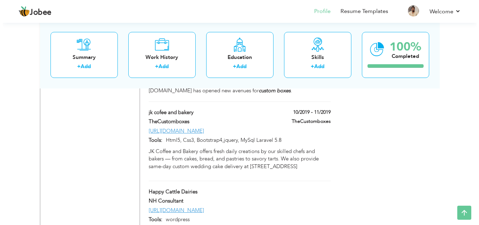
scroll to position [862, 0]
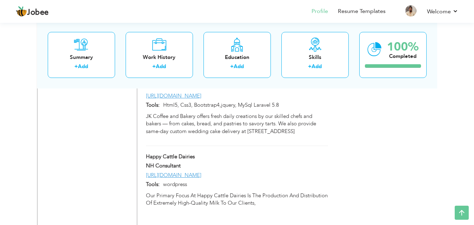
click at [272, 162] on div "NH Consultant" at bounding box center [237, 166] width 192 height 9
type input "Happy Cattle Dairies"
type input "[URL][DOMAIN_NAME]"
type input "wordpress"
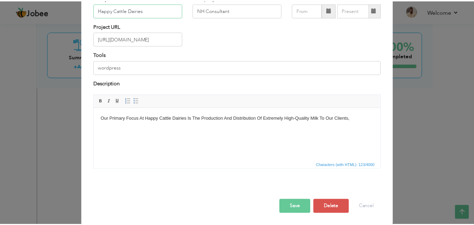
scroll to position [56, 0]
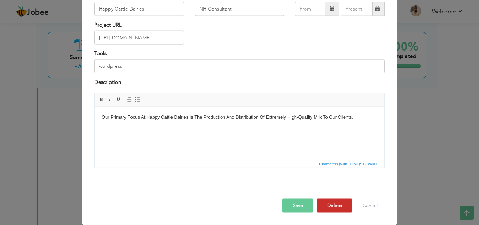
click at [333, 202] on button "Delete" at bounding box center [335, 205] width 36 height 14
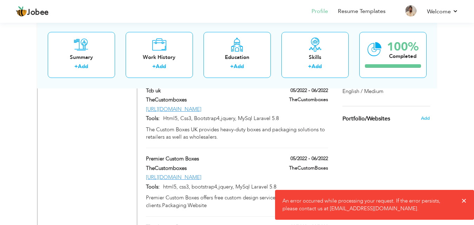
scroll to position [616, 0]
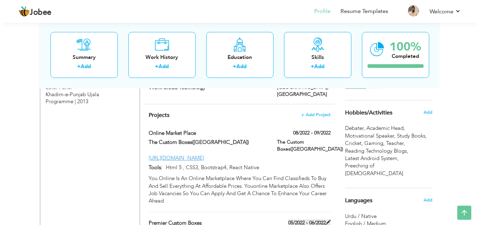
scroll to position [506, 0]
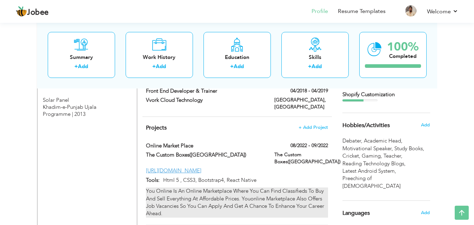
click at [297, 187] on div "You Online Is An Online Marketplace Where You Can Find Classifieds To Buy And S…" at bounding box center [237, 202] width 182 height 30
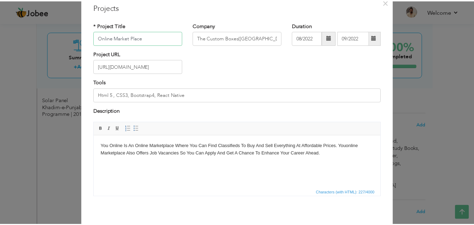
scroll to position [56, 0]
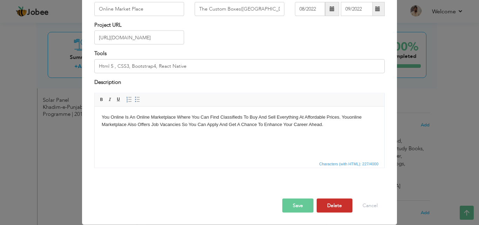
click at [331, 203] on button "Delete" at bounding box center [335, 205] width 36 height 14
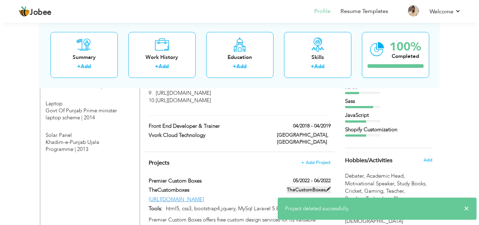
scroll to position [436, 0]
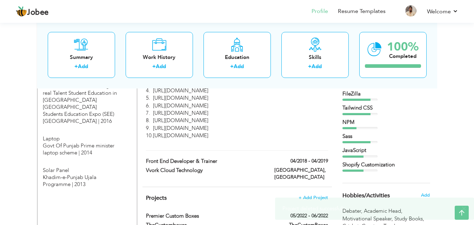
click at [279, 157] on div "04/2018 - 04/2019" at bounding box center [301, 161] width 64 height 9
type input "Front End Developer & Trainer"
type input "Vvork Cloud Technology"
type input "04/2018"
type input "04/2019"
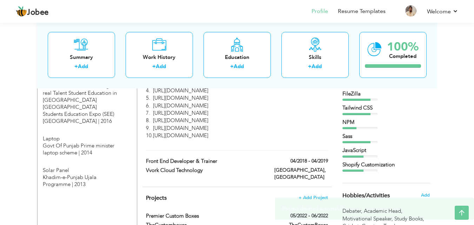
type input "[GEOGRAPHIC_DATA]"
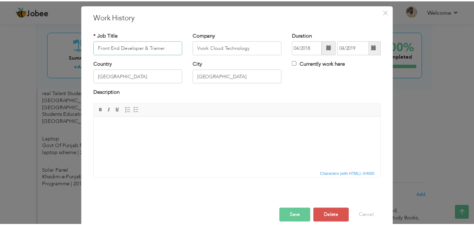
scroll to position [28, 0]
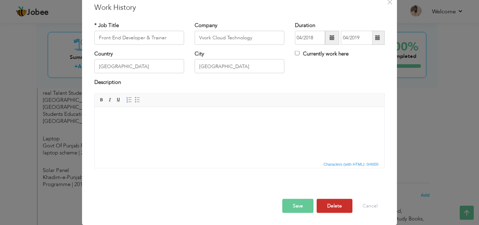
click at [340, 207] on button "Delete" at bounding box center [335, 205] width 36 height 14
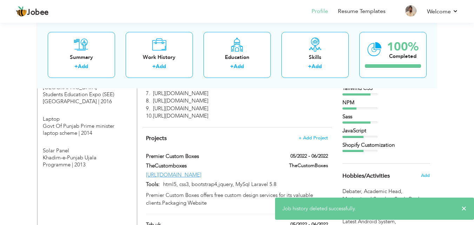
scroll to position [212, 0]
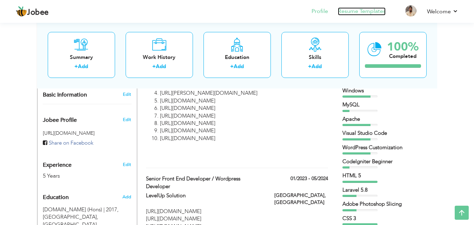
click at [350, 10] on link "Resume Templates" at bounding box center [362, 11] width 48 height 8
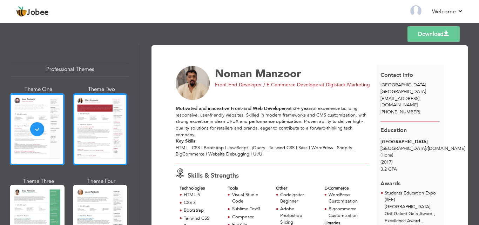
click at [96, 142] on div at bounding box center [100, 129] width 55 height 72
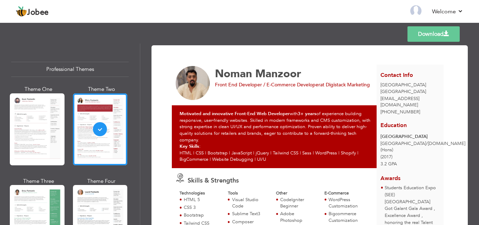
scroll to position [105, 0]
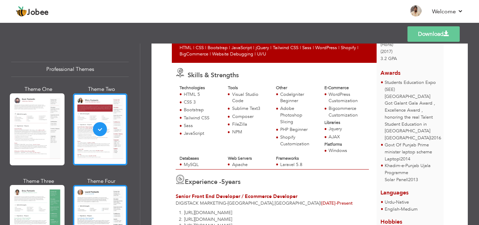
click at [109, 194] on div at bounding box center [100, 221] width 55 height 72
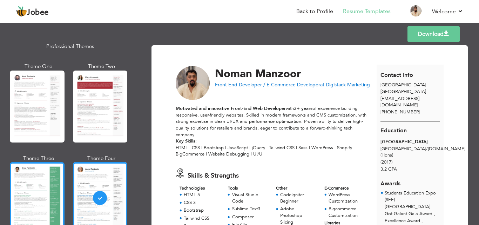
scroll to position [35, 0]
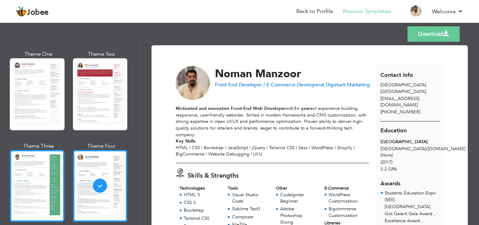
click at [33, 187] on div at bounding box center [37, 186] width 55 height 72
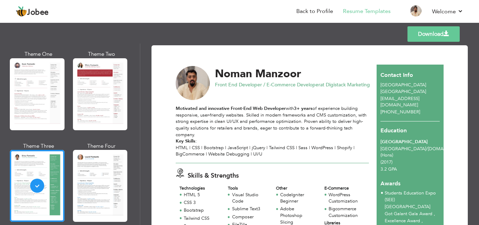
click at [428, 33] on link "Download" at bounding box center [433, 33] width 52 height 15
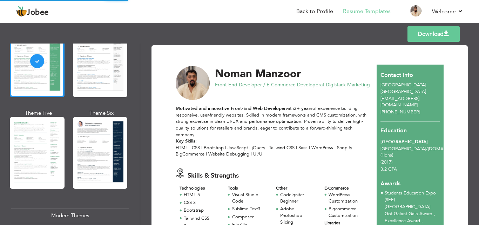
scroll to position [175, 0]
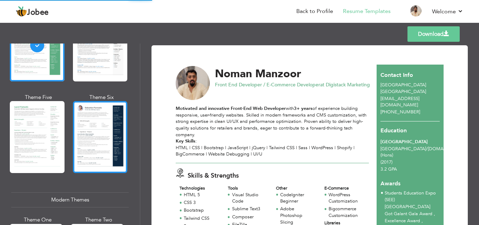
click at [97, 134] on div at bounding box center [100, 137] width 55 height 72
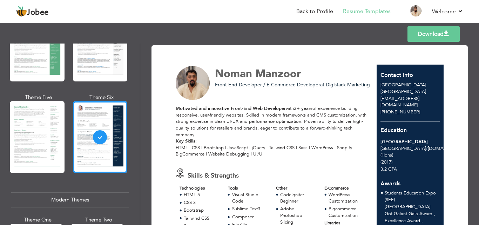
click at [457, 34] on link "Download" at bounding box center [433, 33] width 52 height 15
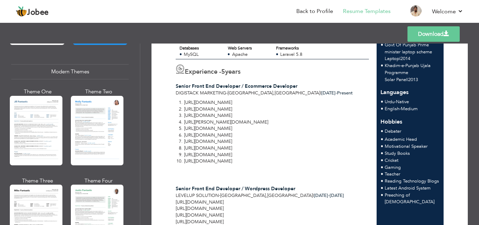
scroll to position [316, 0]
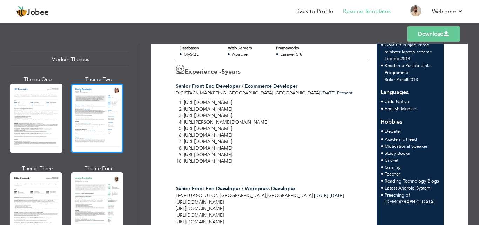
click at [103, 133] on div at bounding box center [97, 117] width 53 height 69
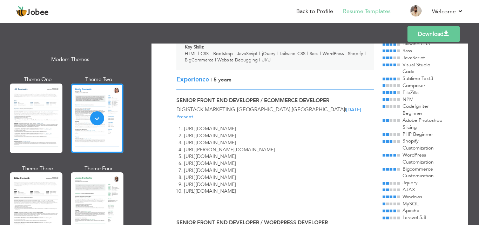
scroll to position [105, 0]
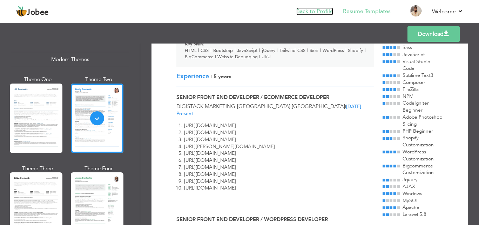
click at [323, 12] on link "Back to Profile" at bounding box center [314, 11] width 37 height 8
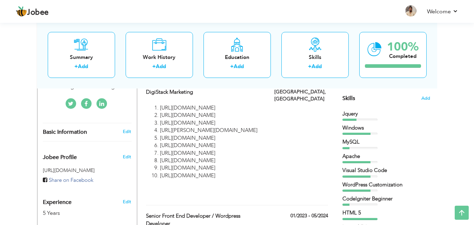
click at [373, 154] on div "Apache" at bounding box center [386, 156] width 88 height 7
click at [424, 98] on span "Add" at bounding box center [425, 98] width 9 height 7
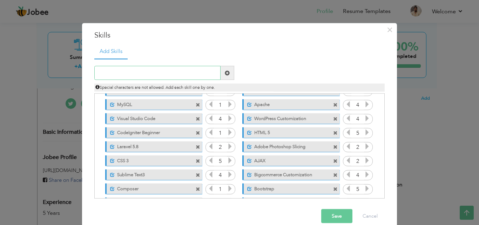
scroll to position [35, 0]
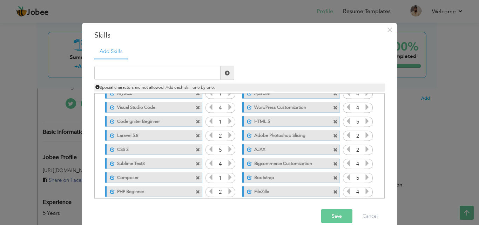
click at [196, 121] on span at bounding box center [198, 121] width 5 height 5
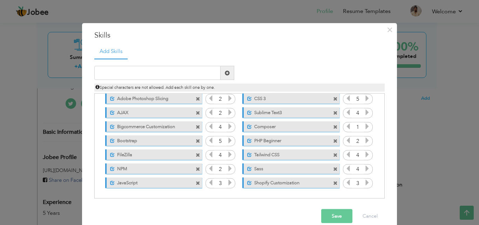
scroll to position [11, 0]
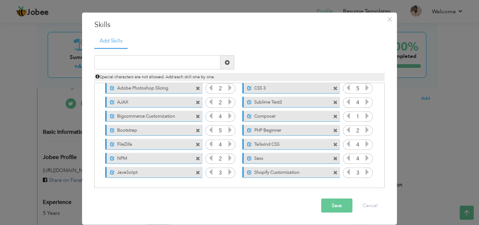
click at [196, 144] on span at bounding box center [198, 144] width 5 height 5
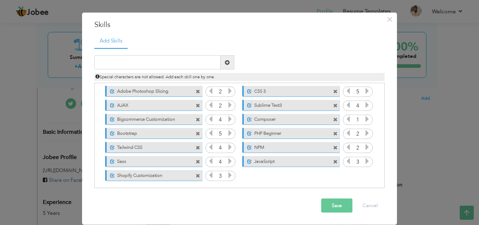
scroll to position [72, 0]
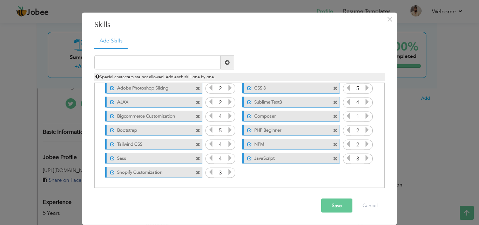
click at [330, 205] on button "Save" at bounding box center [336, 205] width 31 height 14
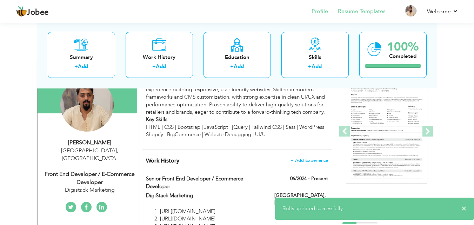
scroll to position [70, 0]
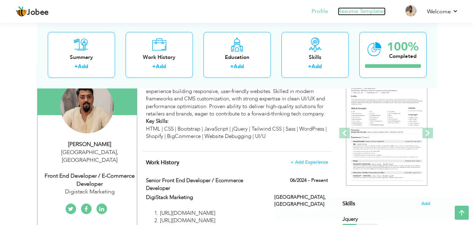
click at [364, 13] on link "Resume Templates" at bounding box center [362, 11] width 48 height 8
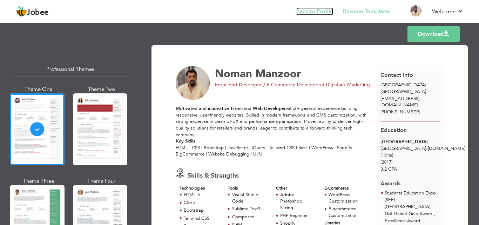
click at [305, 9] on link "Back to Profile" at bounding box center [314, 11] width 37 height 8
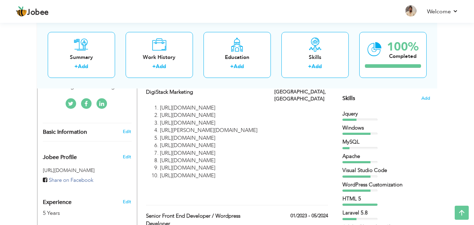
scroll to position [177, 0]
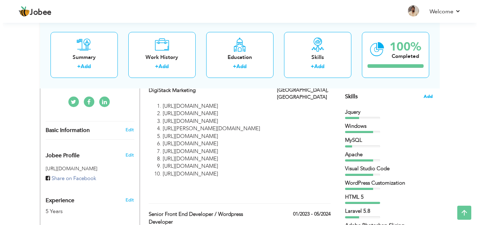
scroll to position [0, 0]
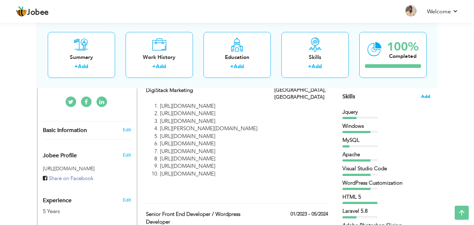
click at [427, 97] on span "Add" at bounding box center [425, 96] width 9 height 7
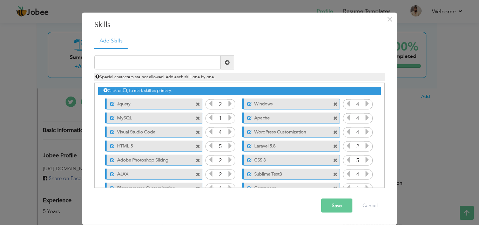
click at [138, 106] on label "Jquery" at bounding box center [150, 102] width 70 height 9
click at [138, 107] on label "Jquery" at bounding box center [148, 102] width 71 height 9
click at [225, 60] on span at bounding box center [227, 62] width 5 height 5
click at [194, 60] on input "text" at bounding box center [157, 62] width 126 height 14
click at [124, 89] on icon at bounding box center [125, 90] width 4 height 4
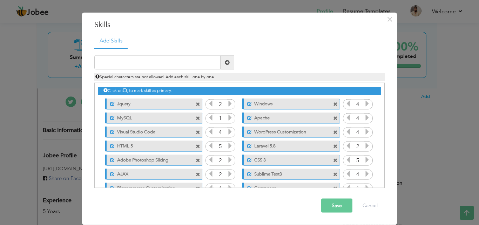
click at [124, 89] on icon at bounding box center [125, 90] width 4 height 4
click at [123, 89] on icon at bounding box center [125, 90] width 4 height 4
click at [141, 90] on div "Click on , to mark skill as primary." at bounding box center [239, 91] width 283 height 8
click at [165, 92] on div "Click on , to mark skill as primary." at bounding box center [239, 91] width 283 height 8
click at [107, 75] on span "Special characters are not allowed. Add each skill one by one." at bounding box center [155, 77] width 120 height 6
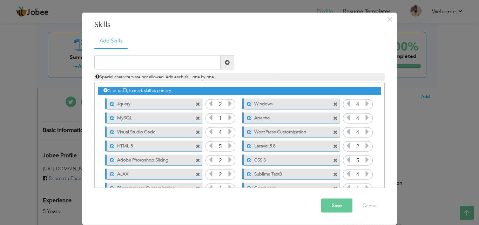
click at [107, 75] on span "Special characters are not allowed. Add each skill one by one." at bounding box center [155, 77] width 120 height 6
click at [276, 102] on label "Windows" at bounding box center [287, 102] width 70 height 9
click at [276, 102] on label "Windows" at bounding box center [285, 102] width 71 height 9
click at [123, 50] on div "Duplicate entry" at bounding box center [239, 118] width 290 height 140
click at [128, 47] on ul "Add Skills" at bounding box center [239, 40] width 290 height 14
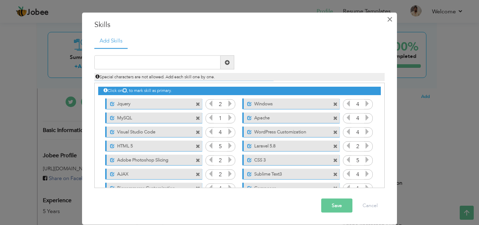
click at [384, 16] on button "×" at bounding box center [389, 18] width 11 height 11
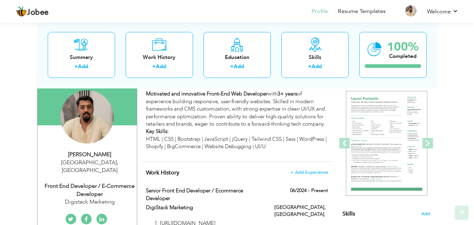
scroll to position [70, 0]
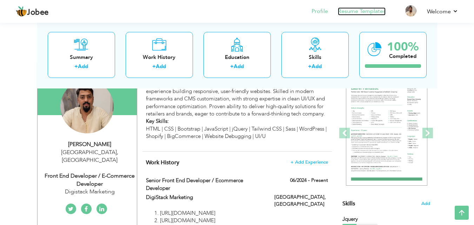
click at [347, 12] on link "Resume Templates" at bounding box center [362, 11] width 48 height 8
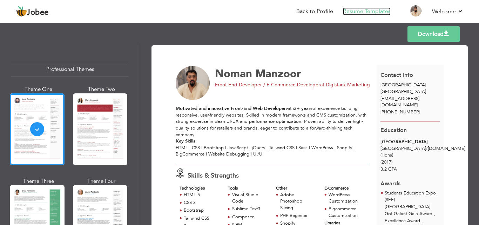
click at [357, 9] on link "Resume Templates" at bounding box center [367, 11] width 48 height 8
click at [316, 13] on link "Back to Profile" at bounding box center [314, 11] width 37 height 8
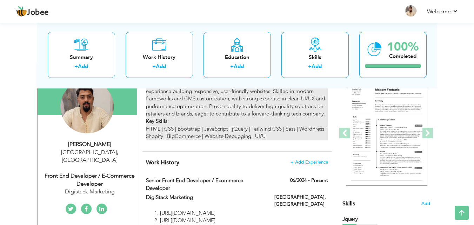
click at [282, 117] on p "Motivated and innovative Front-End Web Developer with 3+ years of experience bu…" at bounding box center [237, 110] width 182 height 60
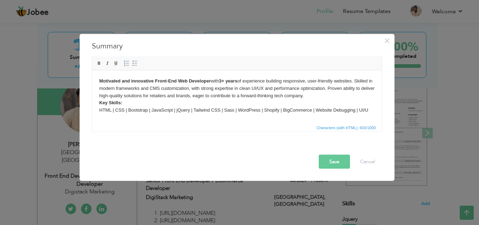
click at [369, 111] on p "Motivated and innovative Front-End Web Developer with 3+ years of experience bu…" at bounding box center [237, 95] width 276 height 36
click at [341, 160] on button "Save" at bounding box center [334, 161] width 31 height 14
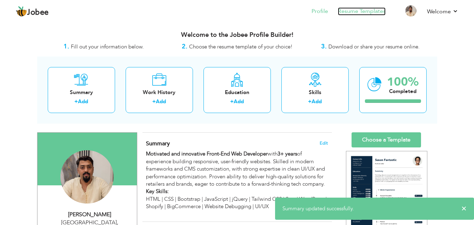
click at [353, 8] on link "Resume Templates" at bounding box center [362, 11] width 48 height 8
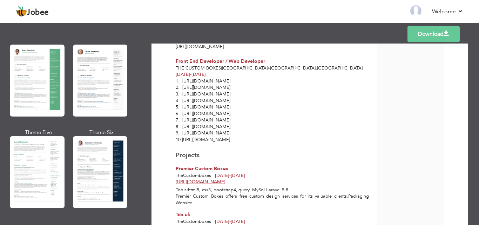
scroll to position [491, 0]
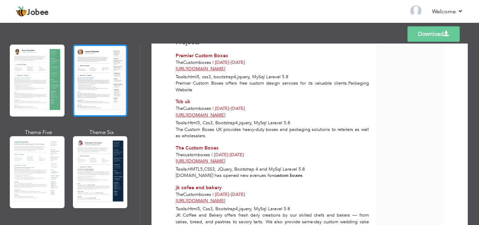
click at [104, 87] on div at bounding box center [100, 81] width 55 height 72
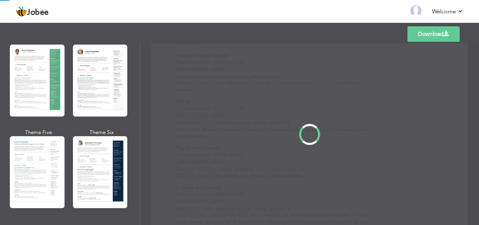
click at [103, 157] on div "Professional Themes Theme One Theme Two Theme Three Theme Four" at bounding box center [239, 133] width 479 height 181
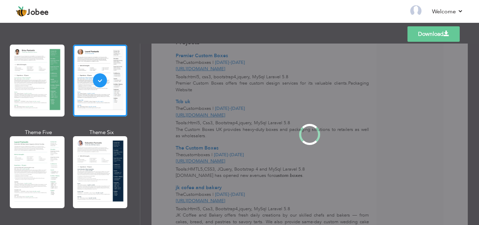
scroll to position [0, 0]
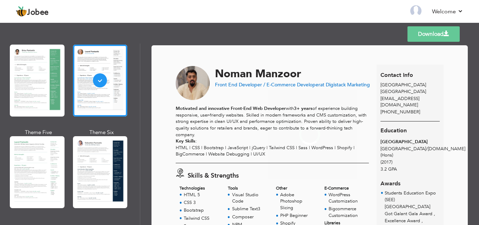
click at [103, 157] on div at bounding box center [100, 172] width 55 height 72
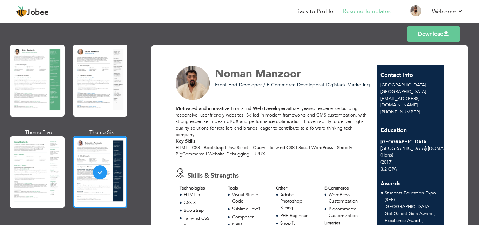
click at [435, 30] on link "Download" at bounding box center [433, 33] width 52 height 15
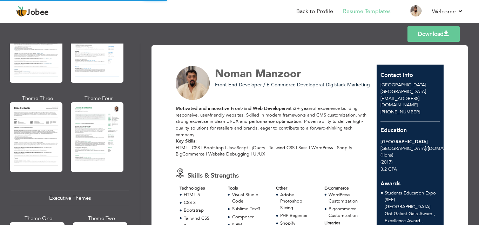
scroll to position [351, 0]
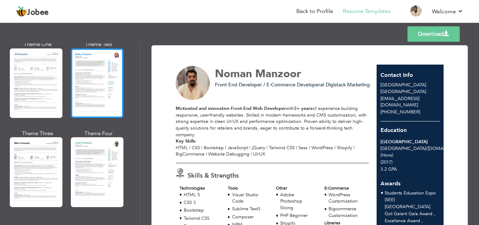
click at [112, 83] on div at bounding box center [97, 82] width 53 height 69
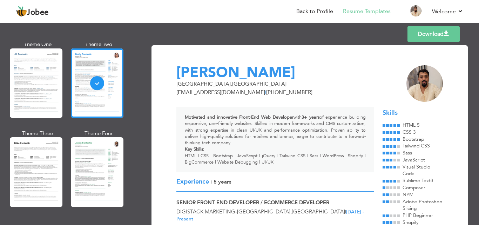
click at [465, 59] on div "Download [PERSON_NAME] [GEOGRAPHIC_DATA] , [GEOGRAPHIC_DATA] [EMAIL_ADDRESS][DO…" at bounding box center [309, 133] width 339 height 181
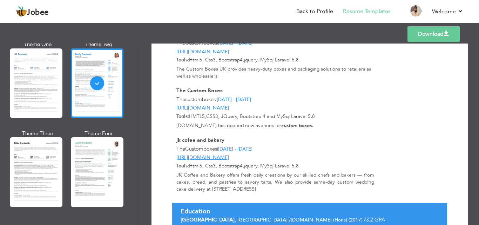
scroll to position [547, 0]
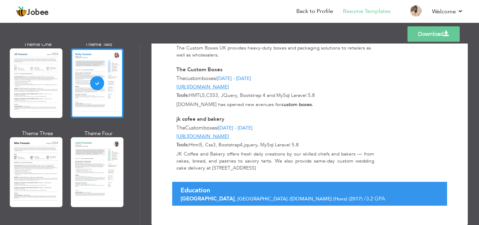
click at [423, 37] on link "Download" at bounding box center [433, 33] width 52 height 15
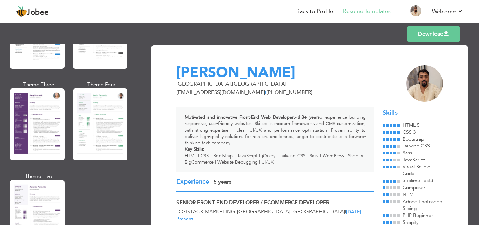
scroll to position [631, 0]
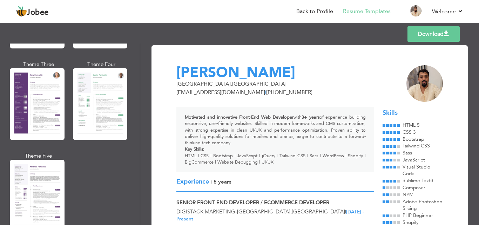
click at [44, 106] on div at bounding box center [37, 104] width 55 height 72
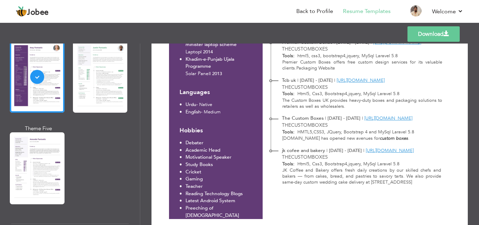
scroll to position [701, 0]
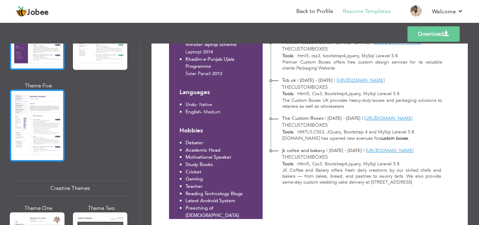
click at [43, 137] on div at bounding box center [37, 125] width 55 height 72
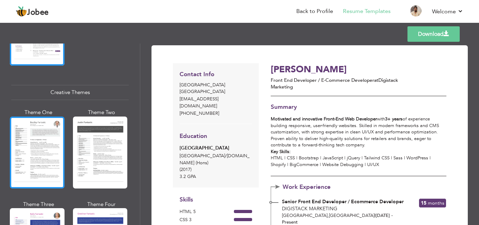
scroll to position [806, 0]
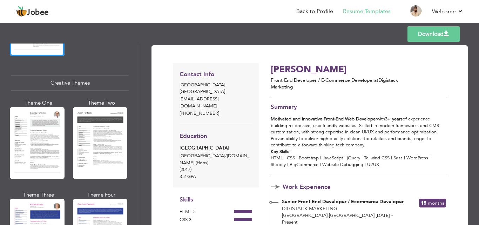
click at [34, 145] on div at bounding box center [37, 143] width 55 height 72
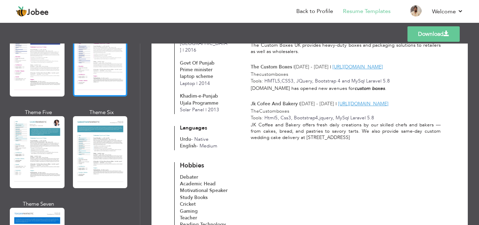
scroll to position [982, 0]
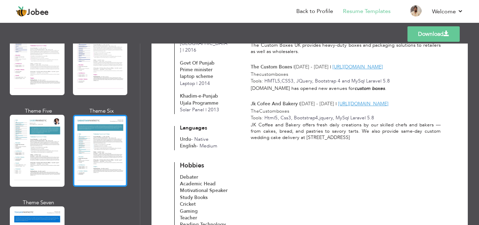
click at [93, 130] on div at bounding box center [100, 151] width 55 height 72
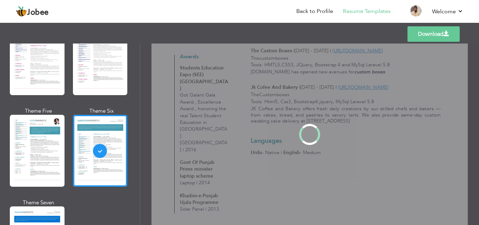
scroll to position [0, 0]
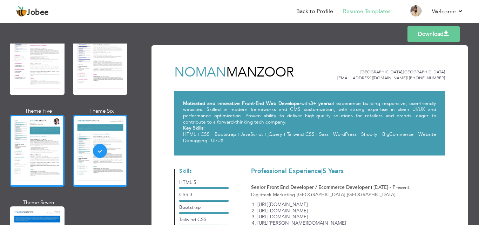
click at [18, 129] on div at bounding box center [37, 151] width 55 height 72
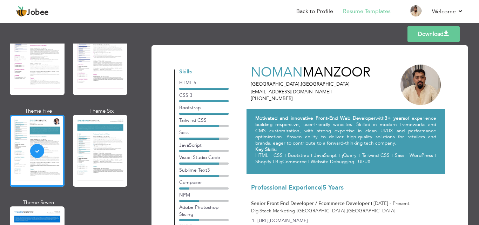
click at [430, 32] on link "Download" at bounding box center [433, 33] width 52 height 15
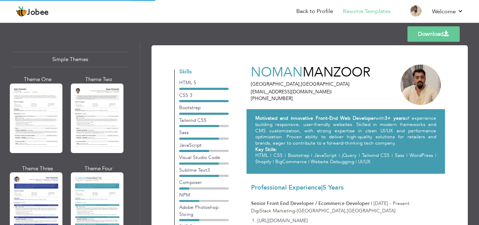
scroll to position [1248, 0]
